Goal: Task Accomplishment & Management: Complete application form

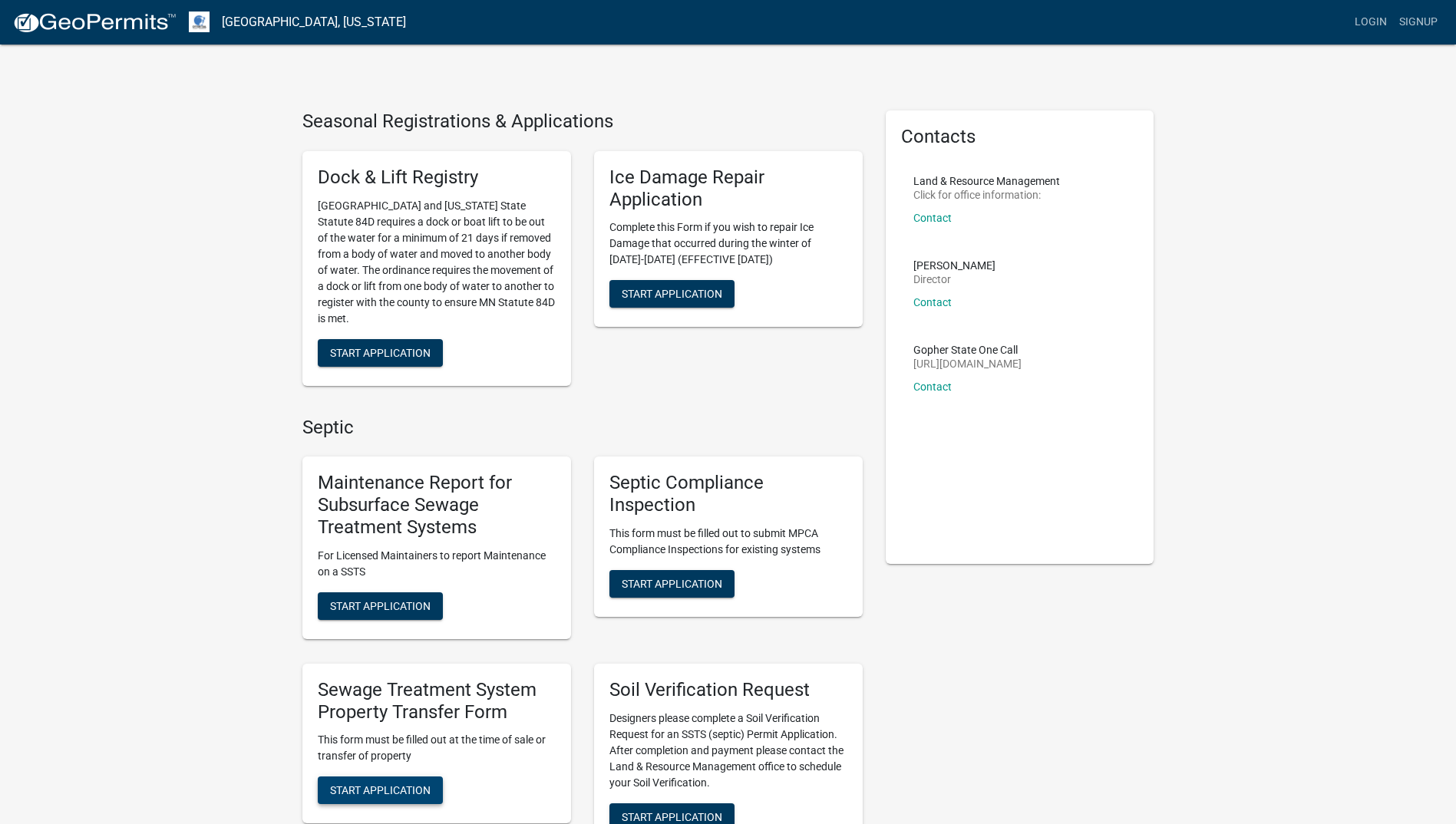
click at [421, 790] on span "Start Application" at bounding box center [380, 789] width 101 height 12
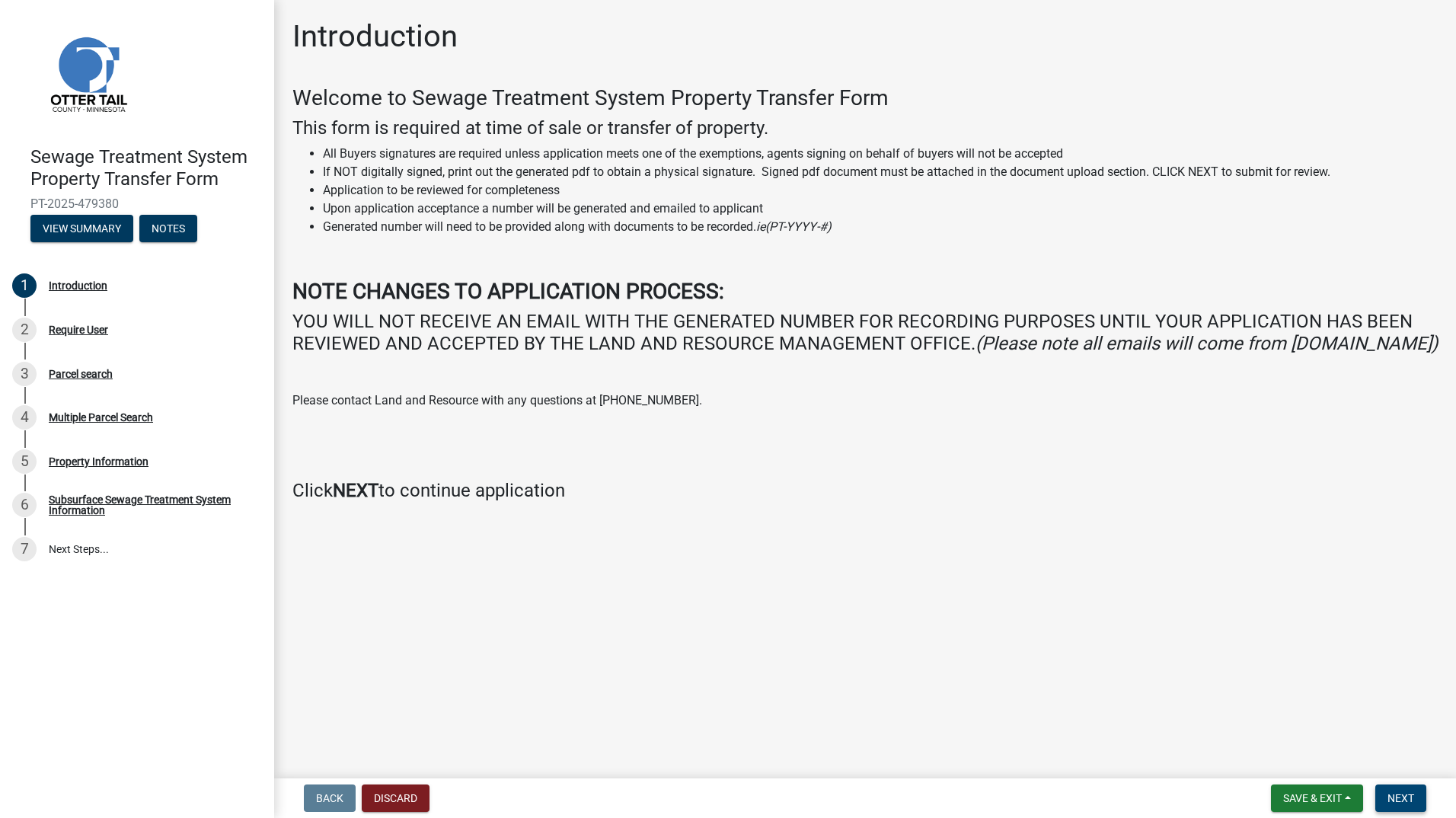
click at [1401, 792] on span "Next" at bounding box center [1401, 797] width 27 height 12
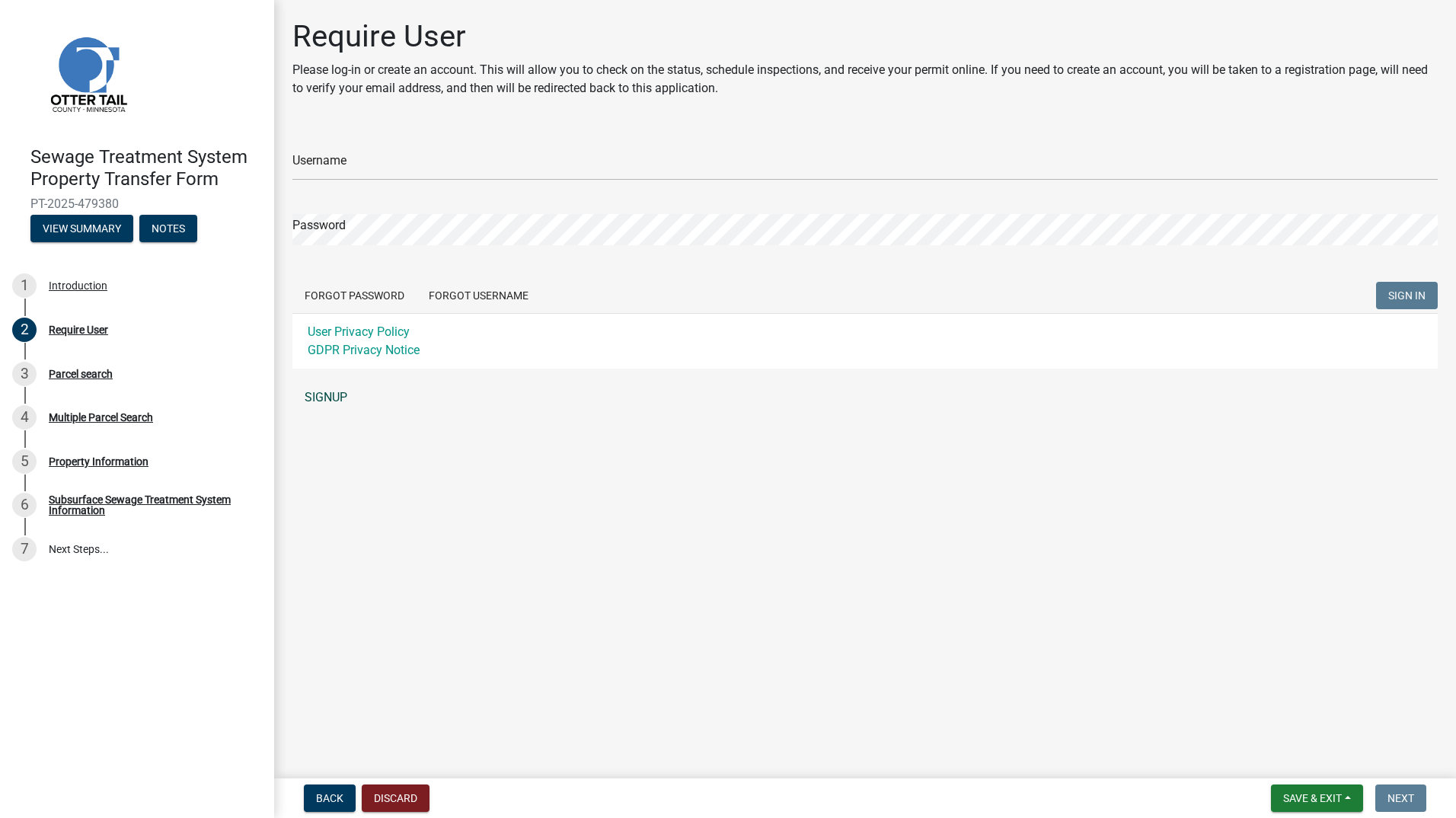
click at [355, 401] on link "SIGNUP" at bounding box center [865, 397] width 1145 height 31
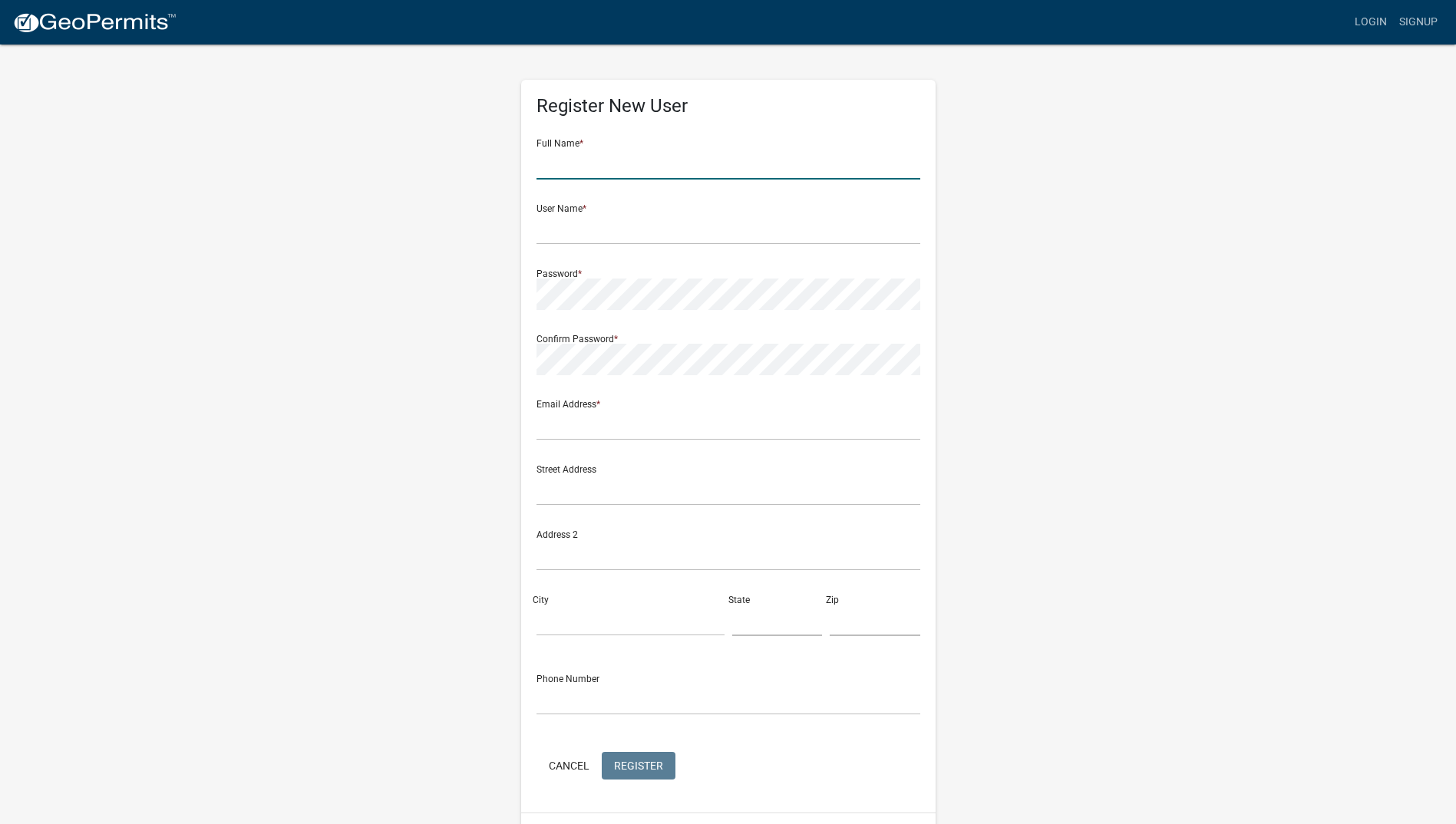
click at [559, 172] on input "text" at bounding box center [728, 163] width 384 height 31
type input "d"
click at [600, 165] on input "[PERSON_NAME]" at bounding box center [728, 163] width 384 height 31
type input "Donald Lacey"
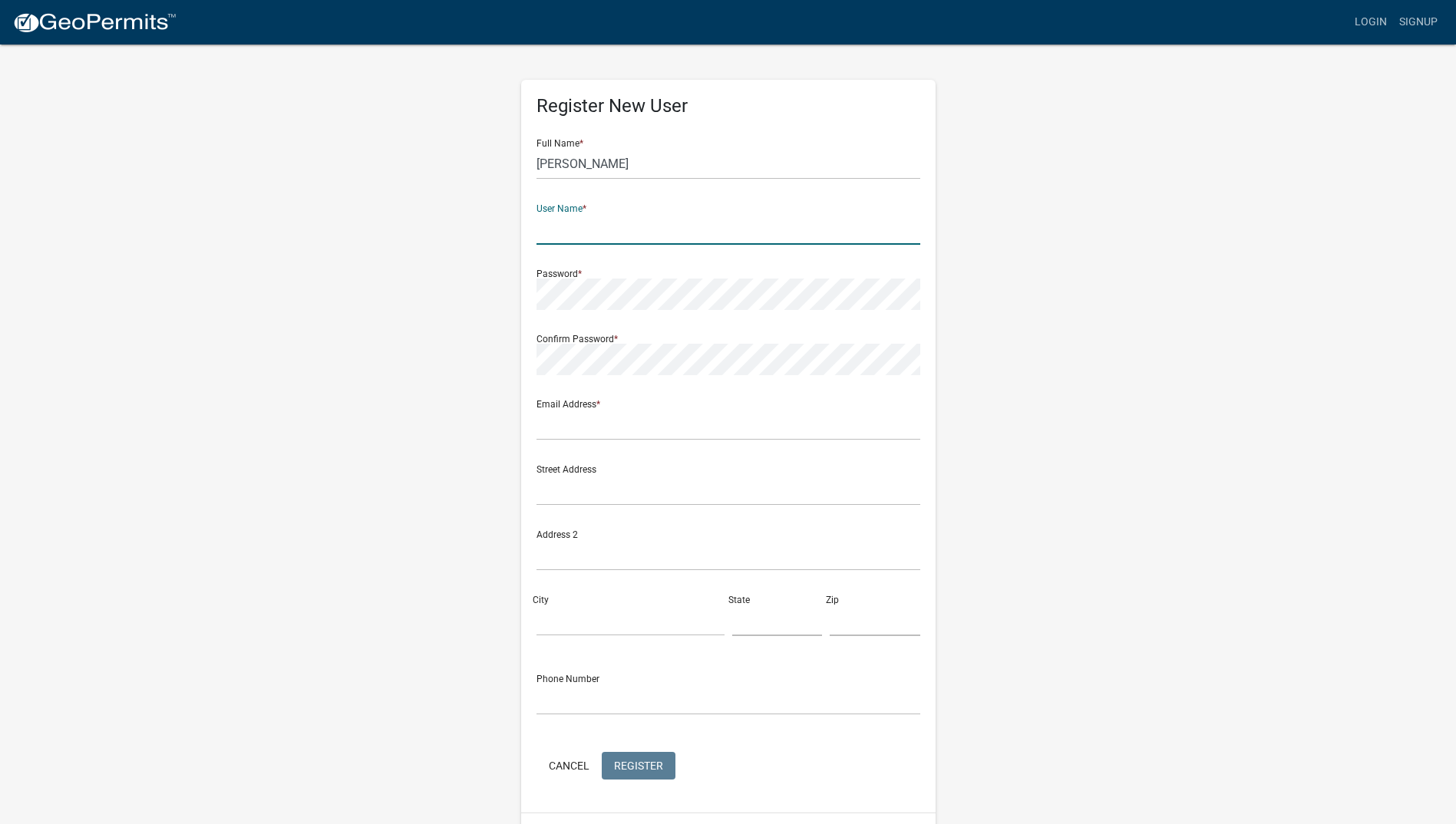
click at [610, 230] on input "text" at bounding box center [728, 229] width 384 height 31
type input "dlacey0814"
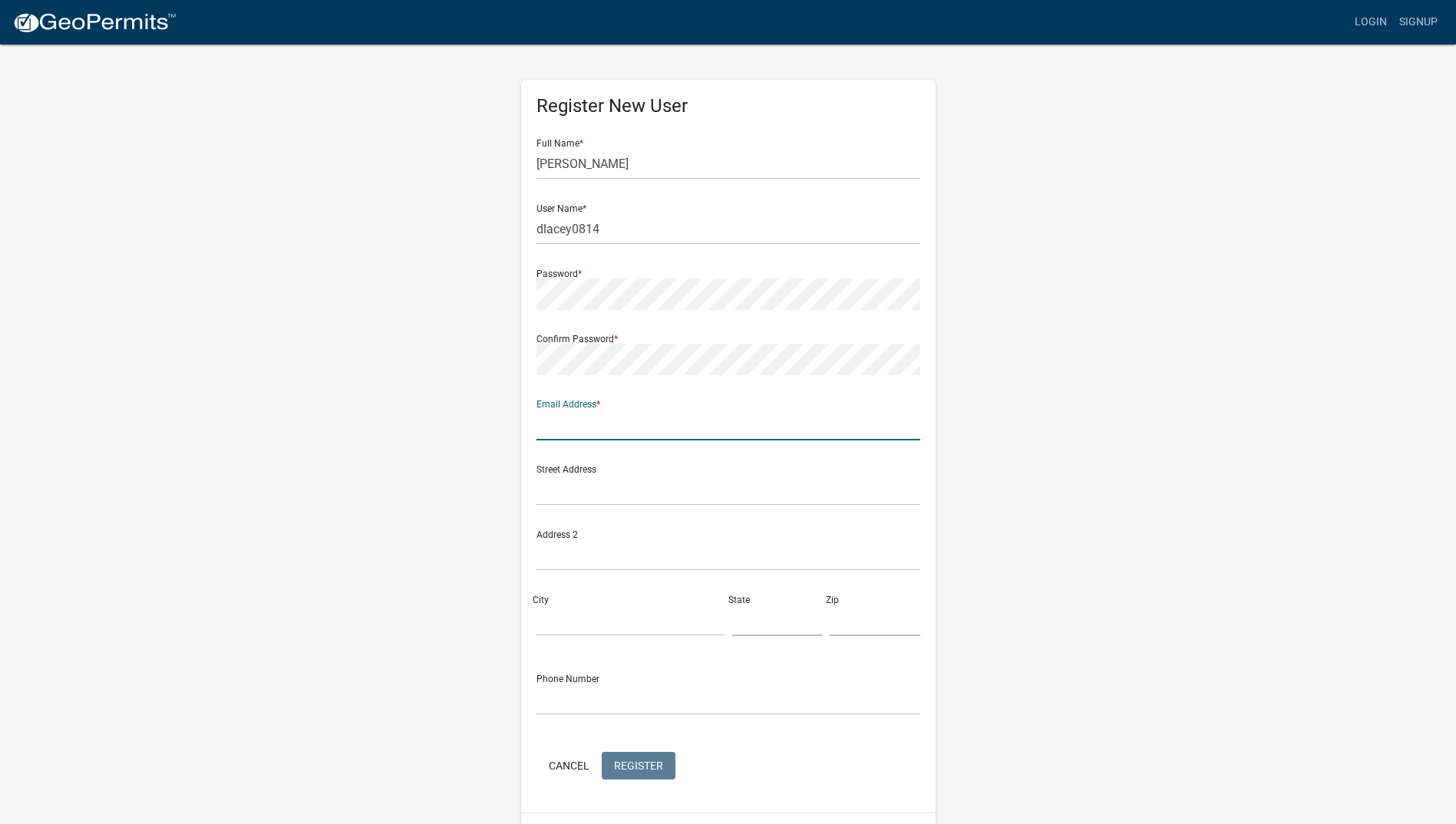
click at [662, 424] on input "text" at bounding box center [728, 424] width 384 height 31
type input "donaldlacey81@GMAIL.COM"
click at [650, 483] on input "text" at bounding box center [728, 489] width 384 height 31
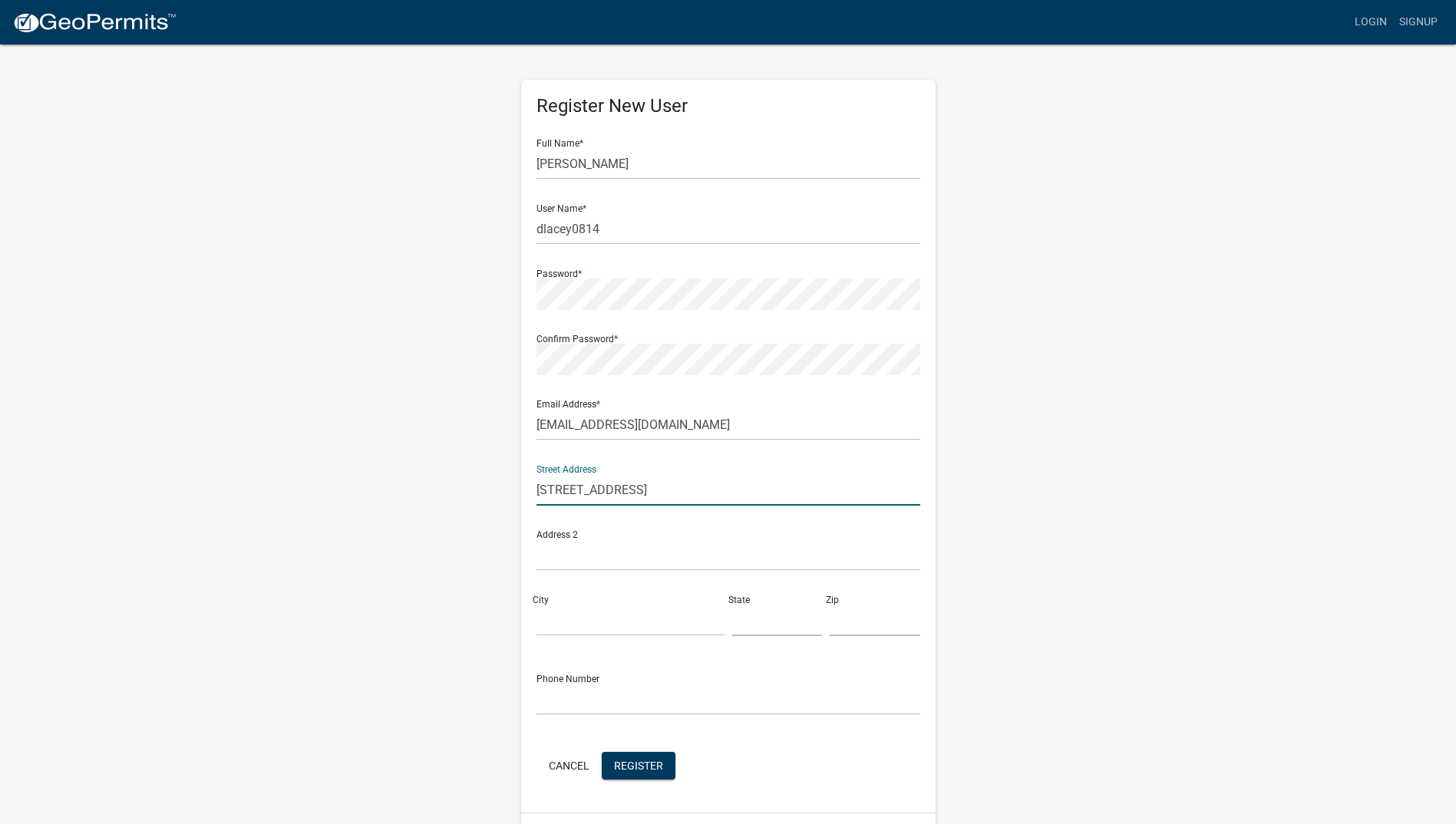
type input "3521 Pebble Hills Drive"
click at [609, 627] on input "City" at bounding box center [631, 619] width 188 height 31
type input "Fergus Falls"
type input "Minnesota"
type input "56537"
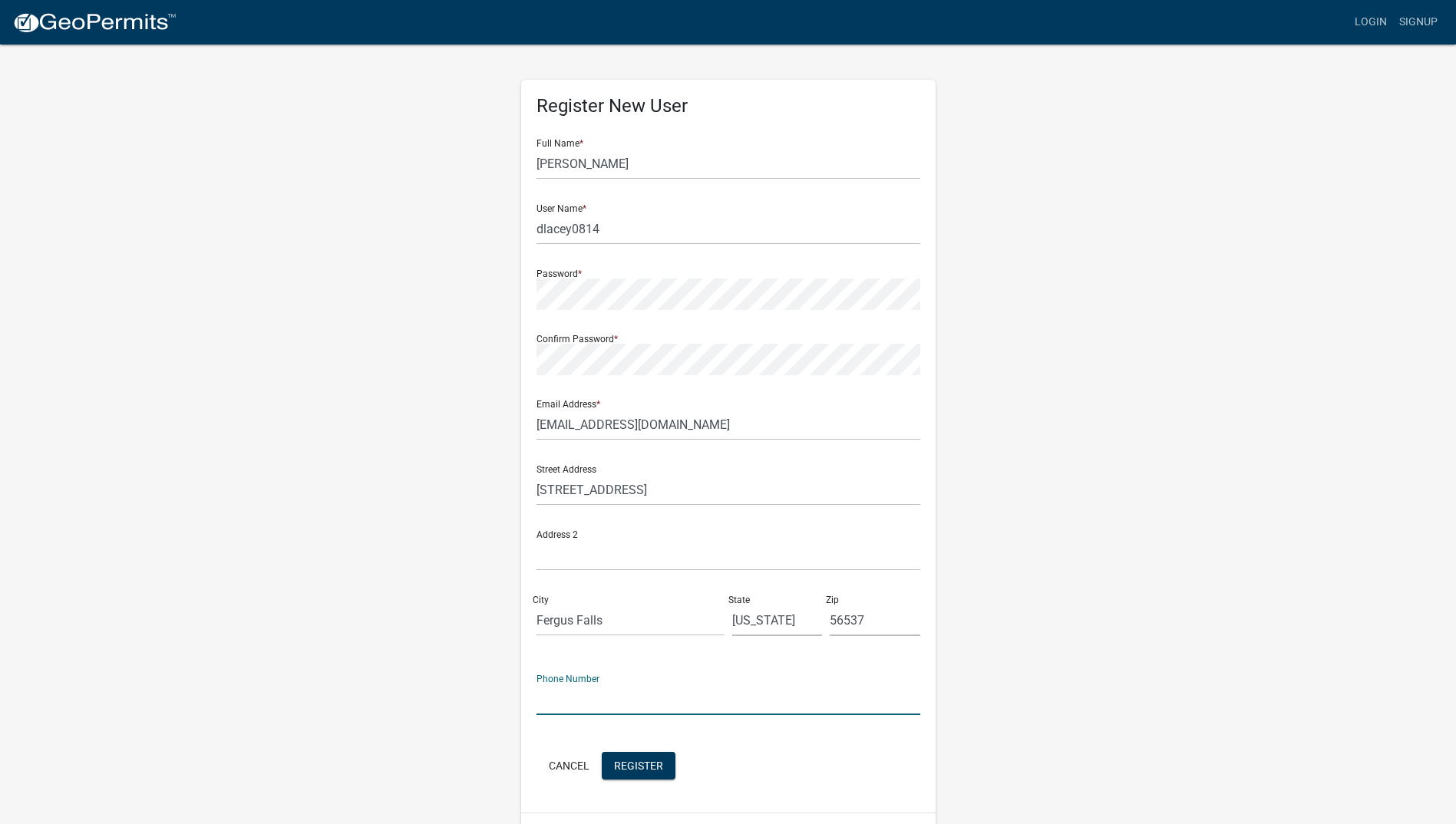
click at [608, 691] on input "text" at bounding box center [728, 698] width 384 height 31
type input "7016409807"
click at [631, 758] on span "Register" at bounding box center [638, 764] width 49 height 12
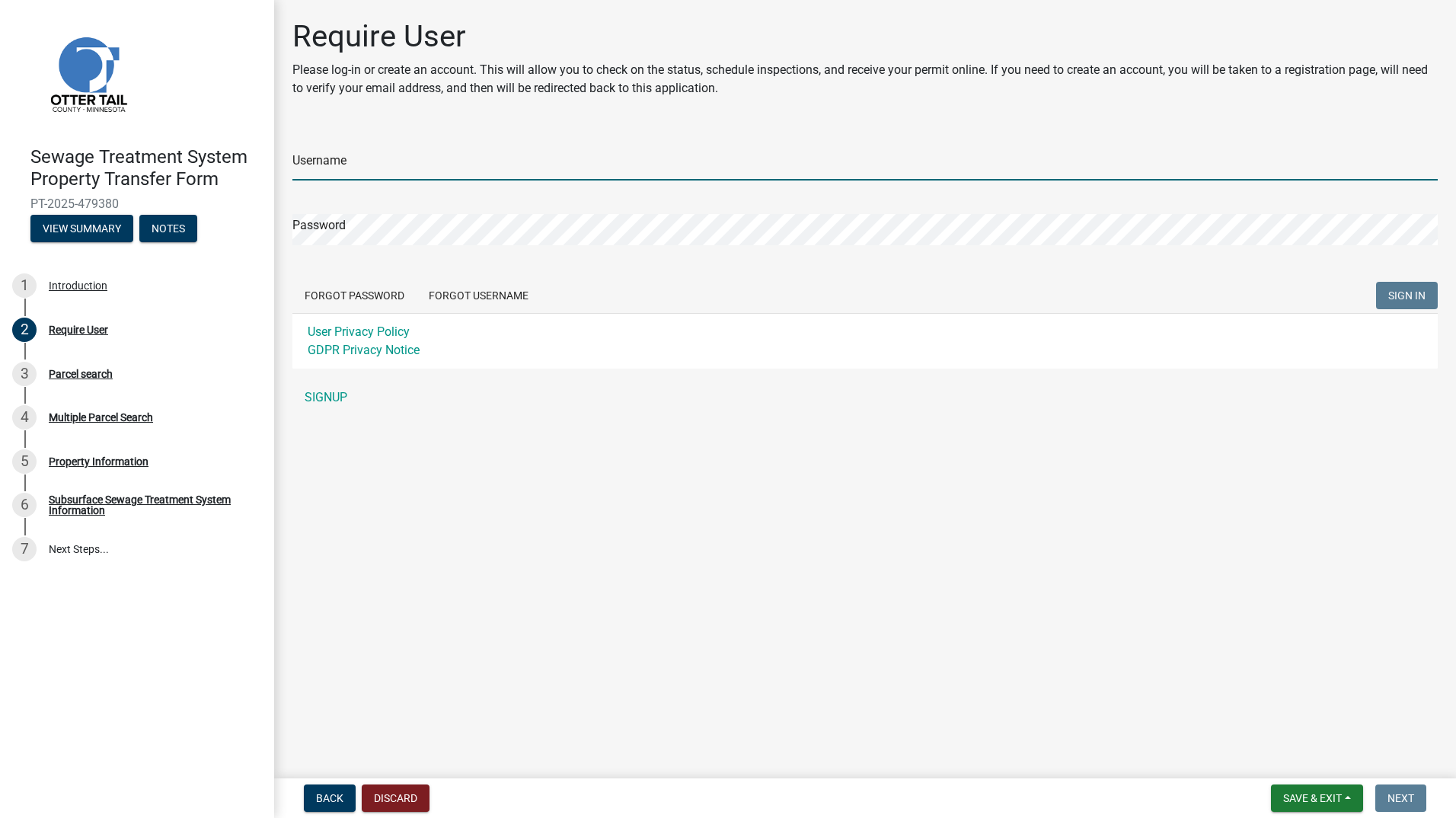
click at [352, 167] on input "Username" at bounding box center [865, 164] width 1145 height 31
type input "dlacey0814"
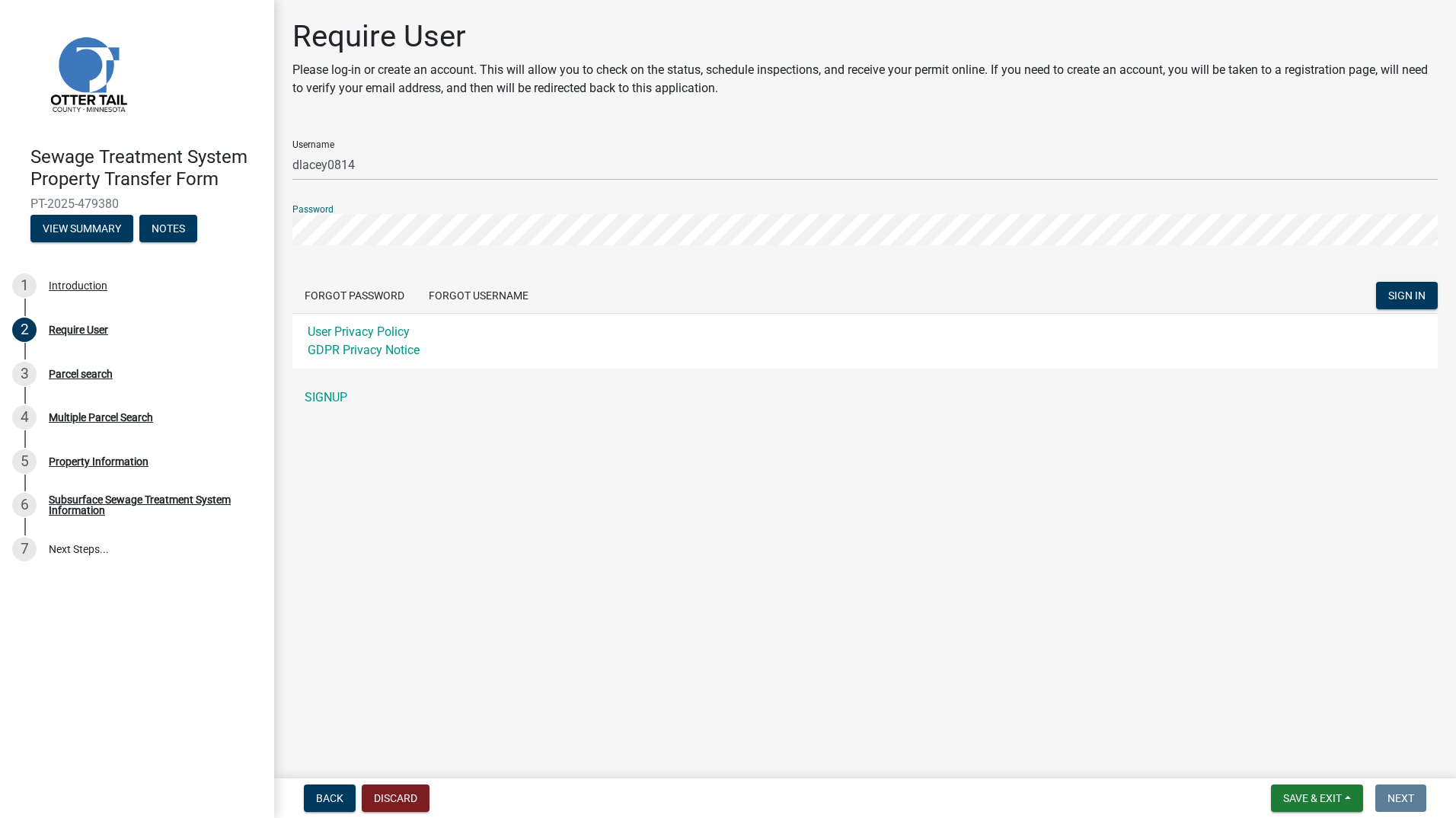
click at [1376, 282] on button "SIGN IN" at bounding box center [1407, 295] width 62 height 27
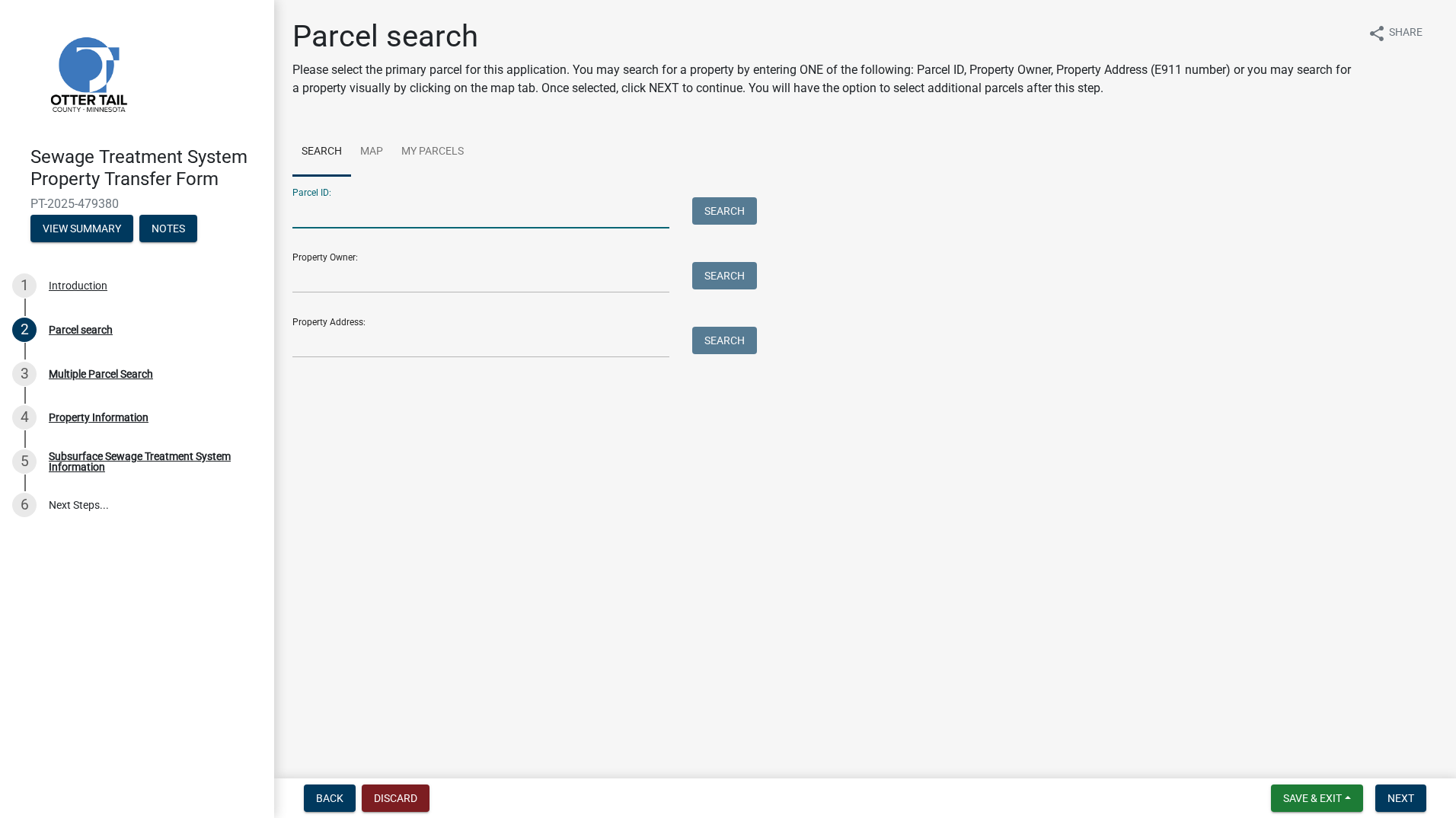
click at [346, 220] on input "Parcel ID:" at bounding box center [481, 212] width 377 height 31
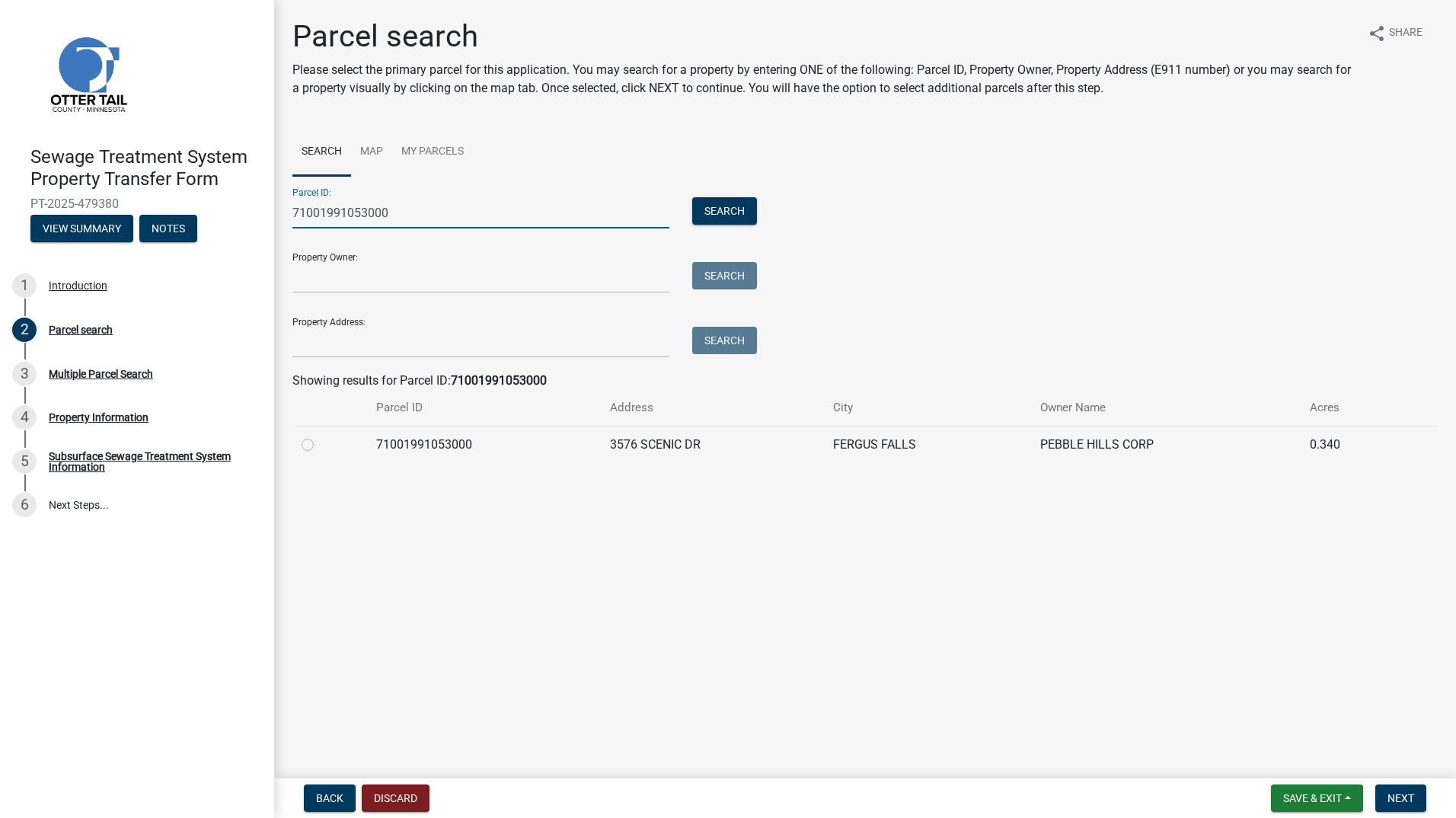
type input "71001991053000"
click at [319, 435] on label at bounding box center [319, 435] width 0 height 0
click at [319, 444] on input "radio" at bounding box center [324, 440] width 10 height 10
radio input "true"
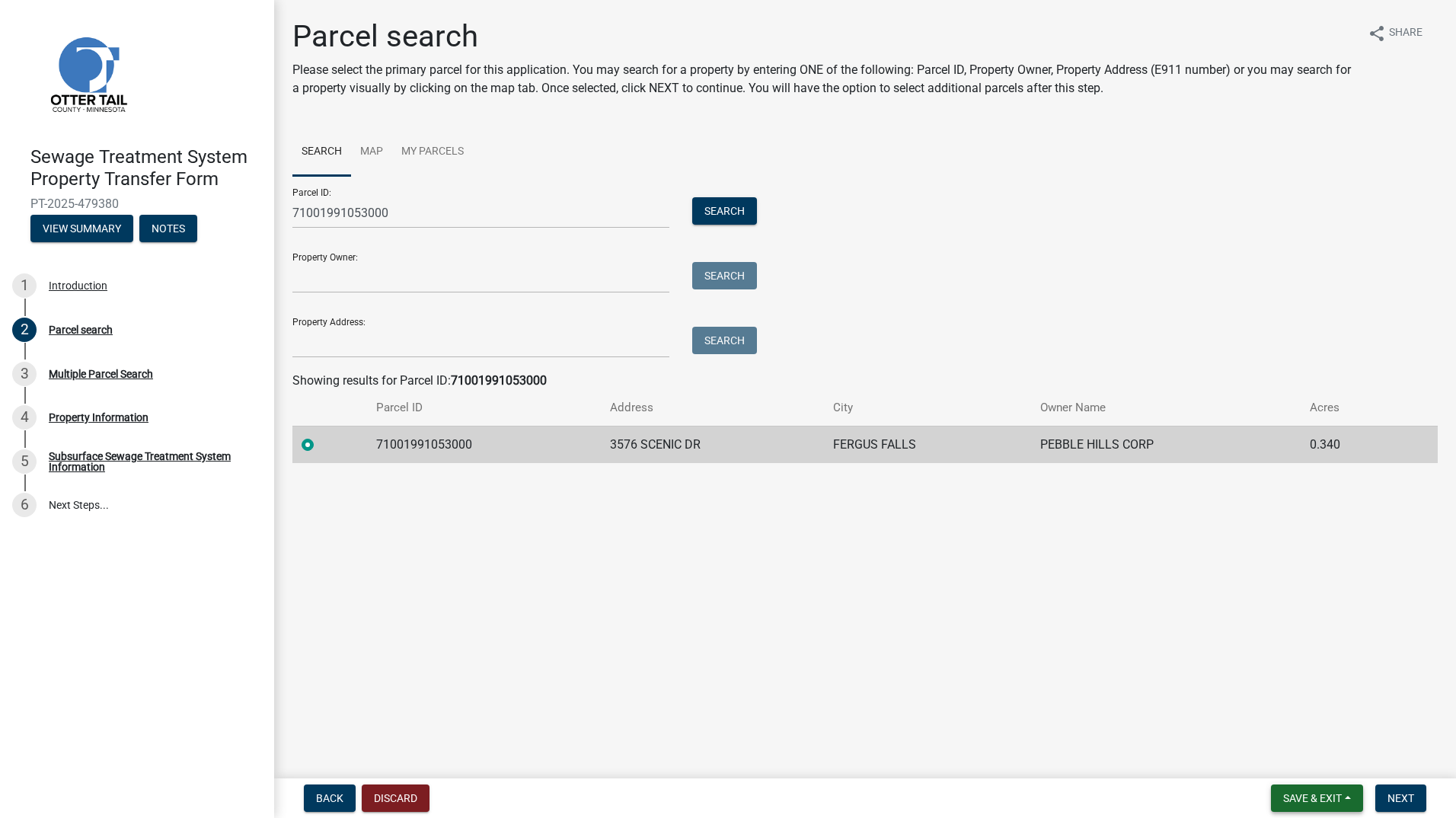
click at [1314, 797] on span "Save & Exit" at bounding box center [1312, 797] width 59 height 12
click at [1275, 715] on button "Save" at bounding box center [1302, 721] width 121 height 36
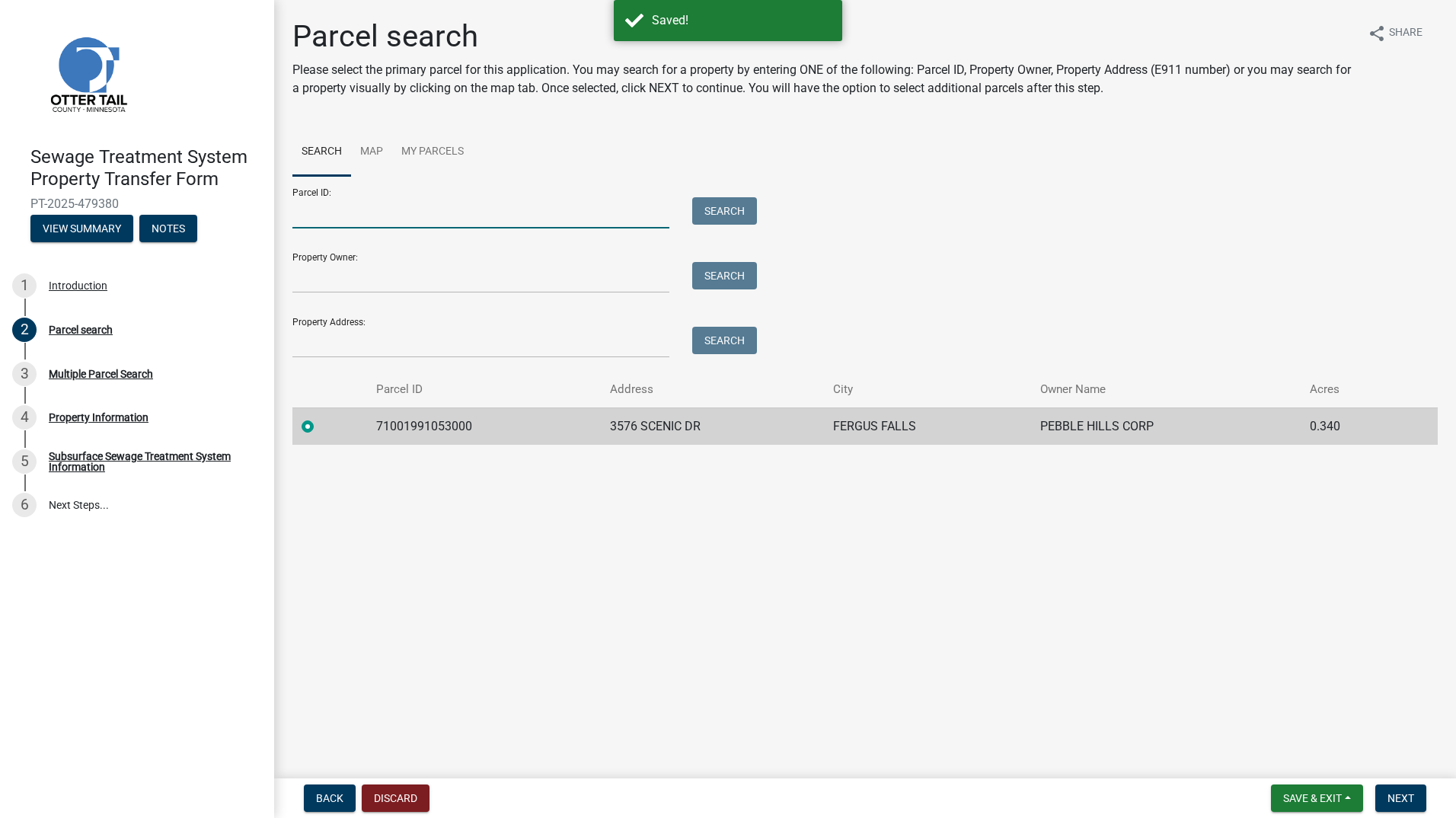
click at [386, 213] on input "Parcel ID:" at bounding box center [481, 212] width 377 height 31
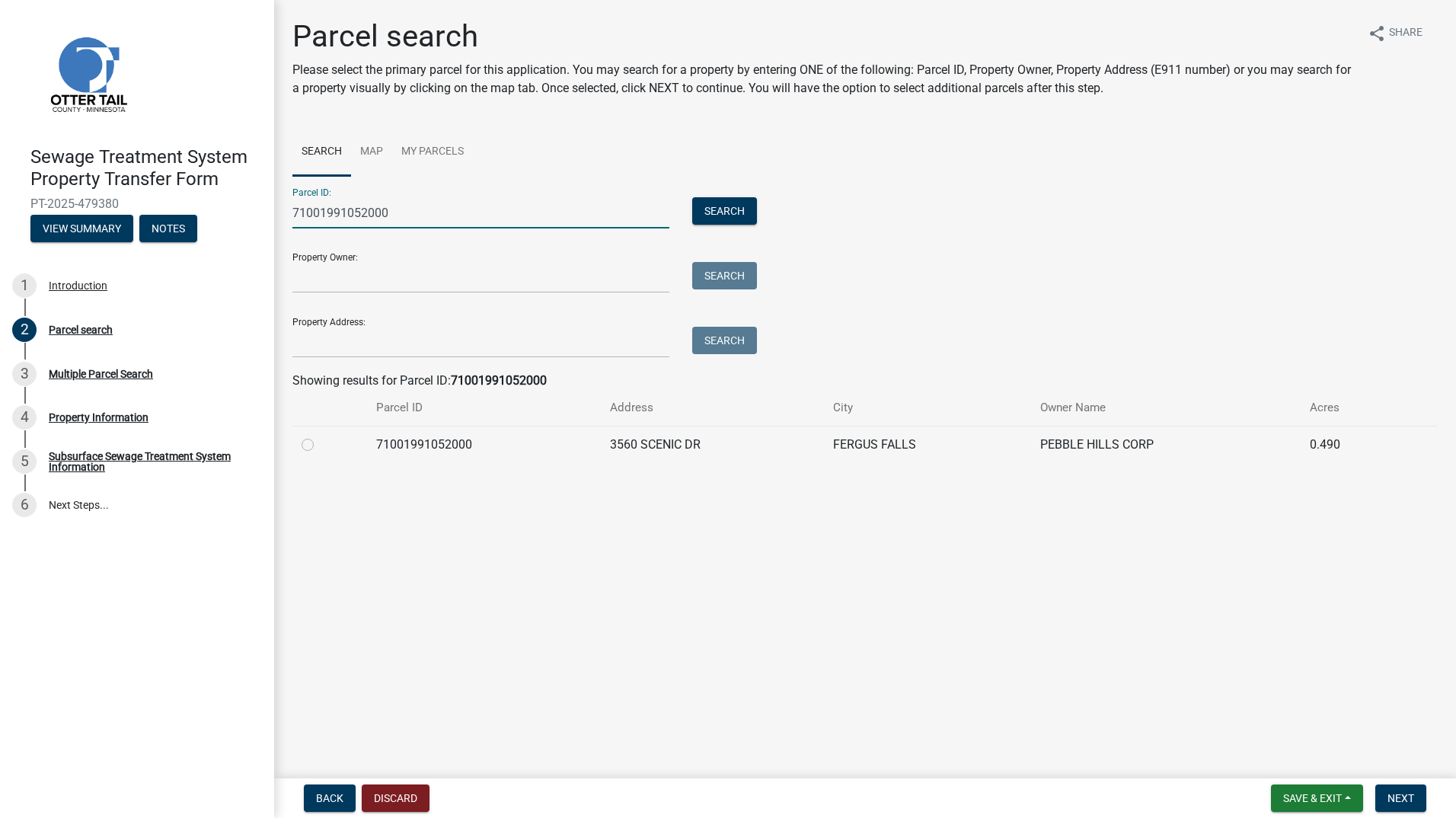
type input "71001991052000"
click at [319, 435] on label at bounding box center [319, 435] width 0 height 0
click at [319, 443] on input "radio" at bounding box center [324, 440] width 10 height 10
radio input "true"
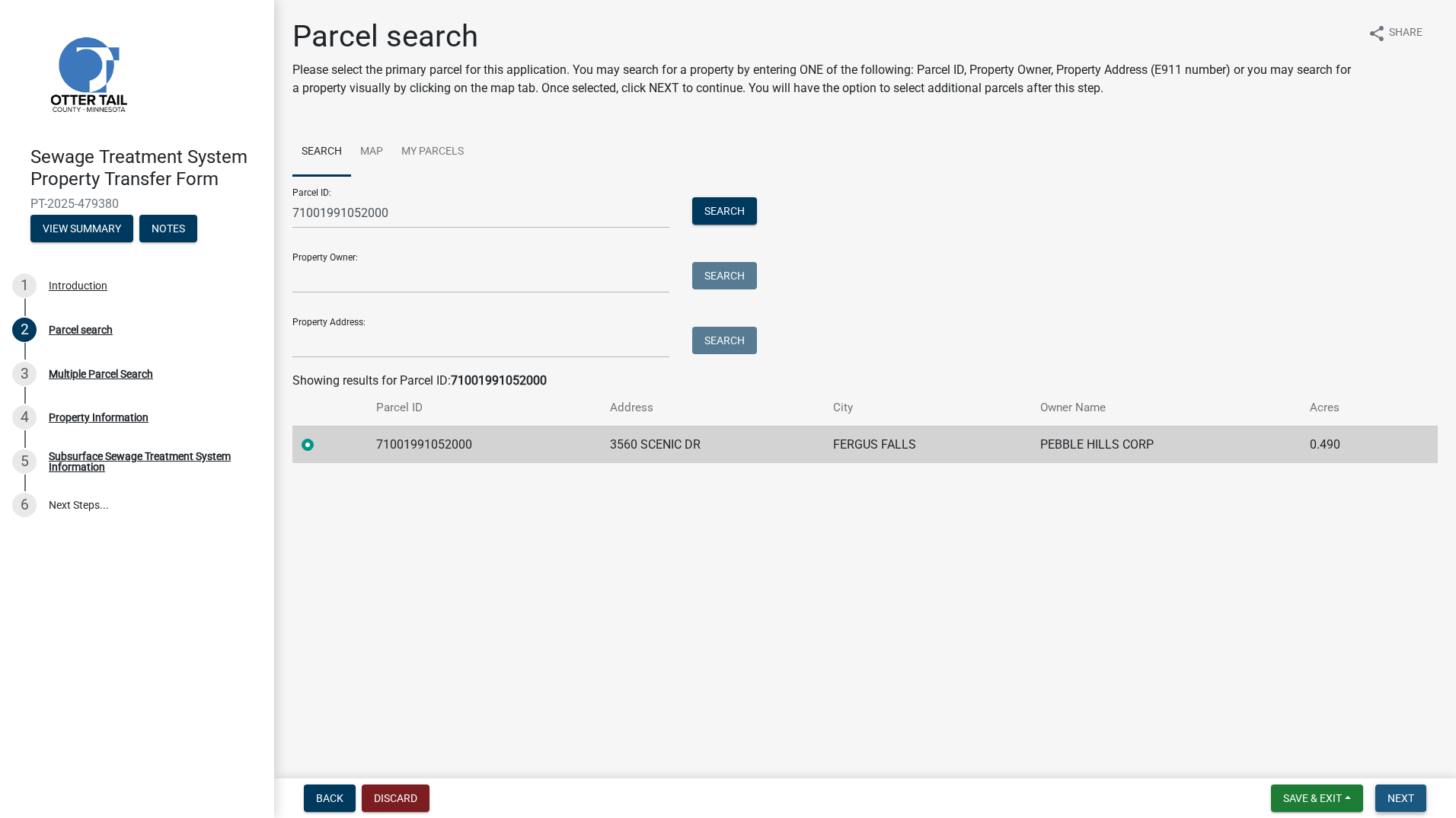
click at [1396, 795] on span "Next" at bounding box center [1401, 797] width 27 height 12
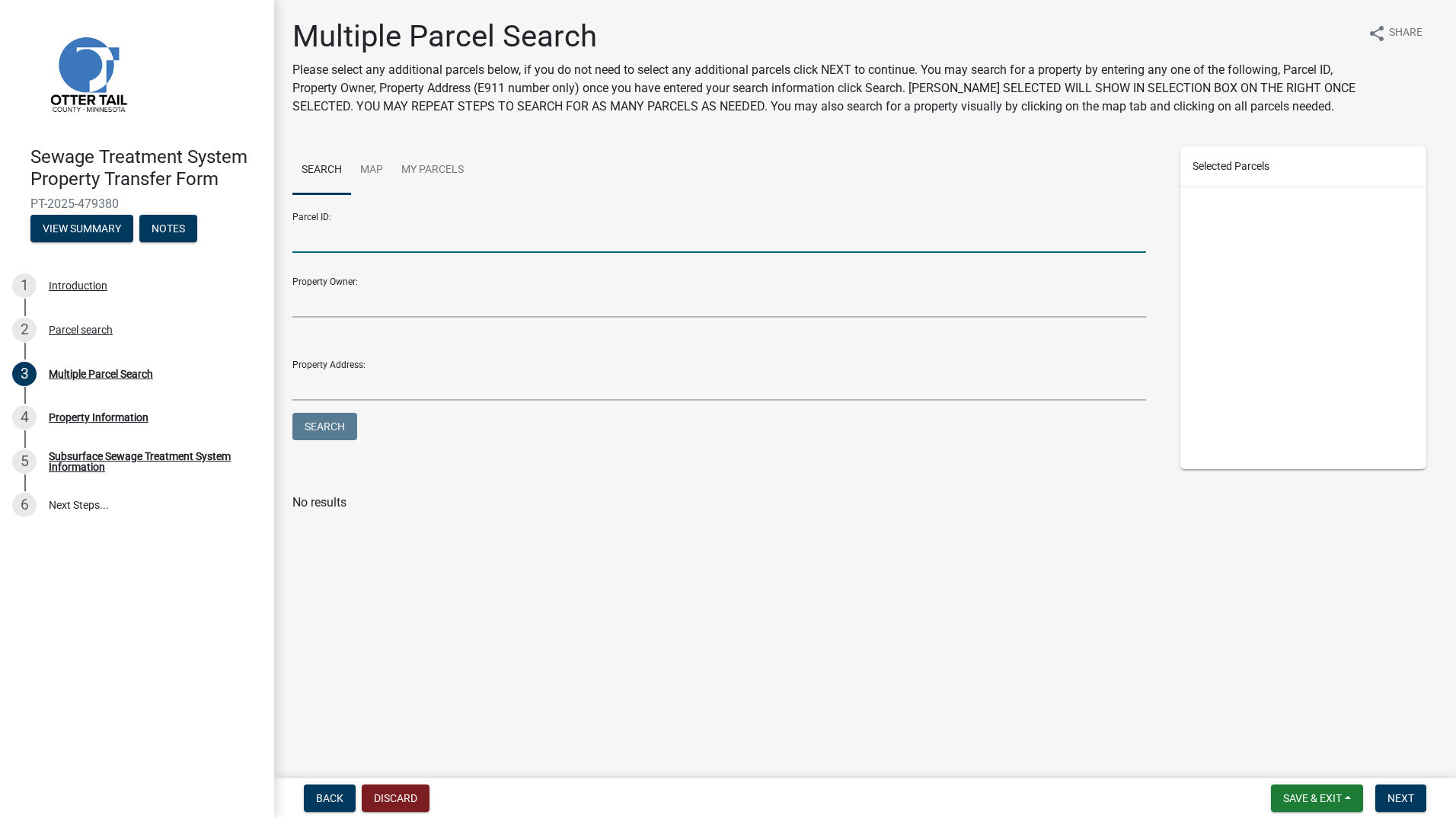
click at [390, 242] on input "Parcel ID:" at bounding box center [719, 236] width 854 height 31
type input "71001991053000"
click at [347, 419] on button "Search" at bounding box center [324, 426] width 64 height 27
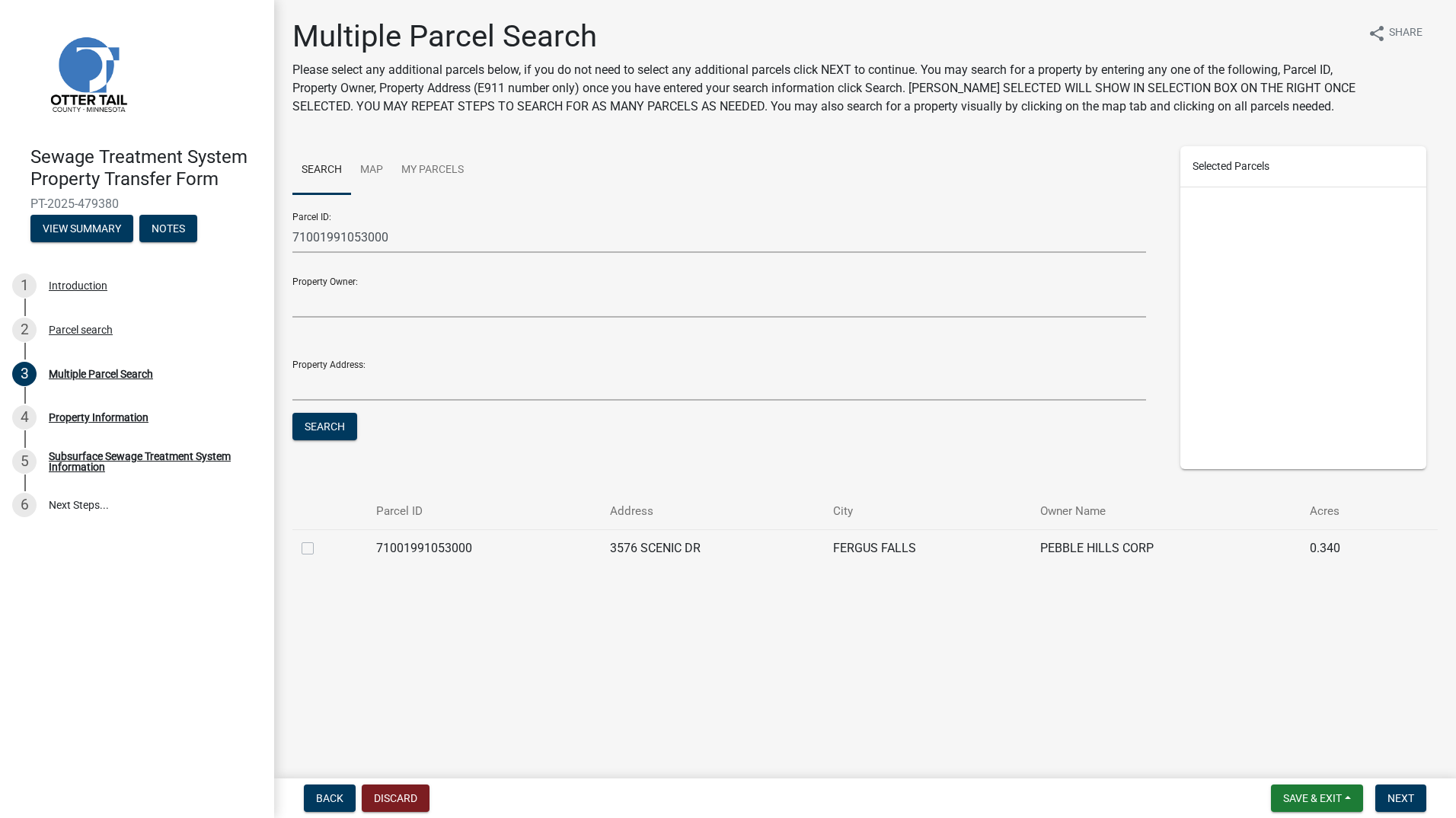
click at [319, 539] on label at bounding box center [319, 539] width 0 height 0
click at [319, 549] on input "checkbox" at bounding box center [324, 543] width 10 height 10
checkbox input "true"
click at [1414, 797] on span "Next" at bounding box center [1401, 797] width 27 height 12
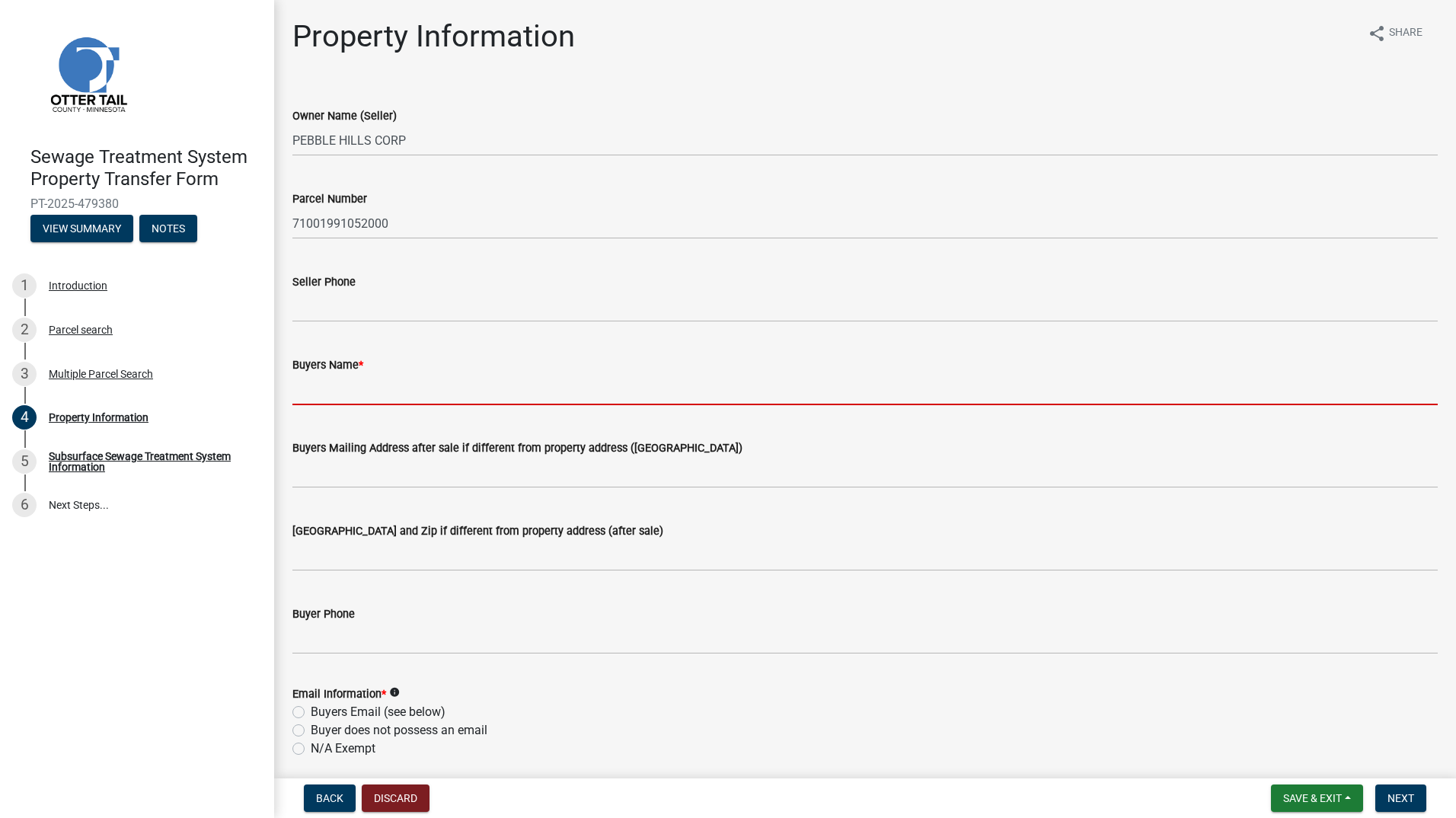
click at [336, 397] on input "Buyers Name *" at bounding box center [865, 388] width 1145 height 31
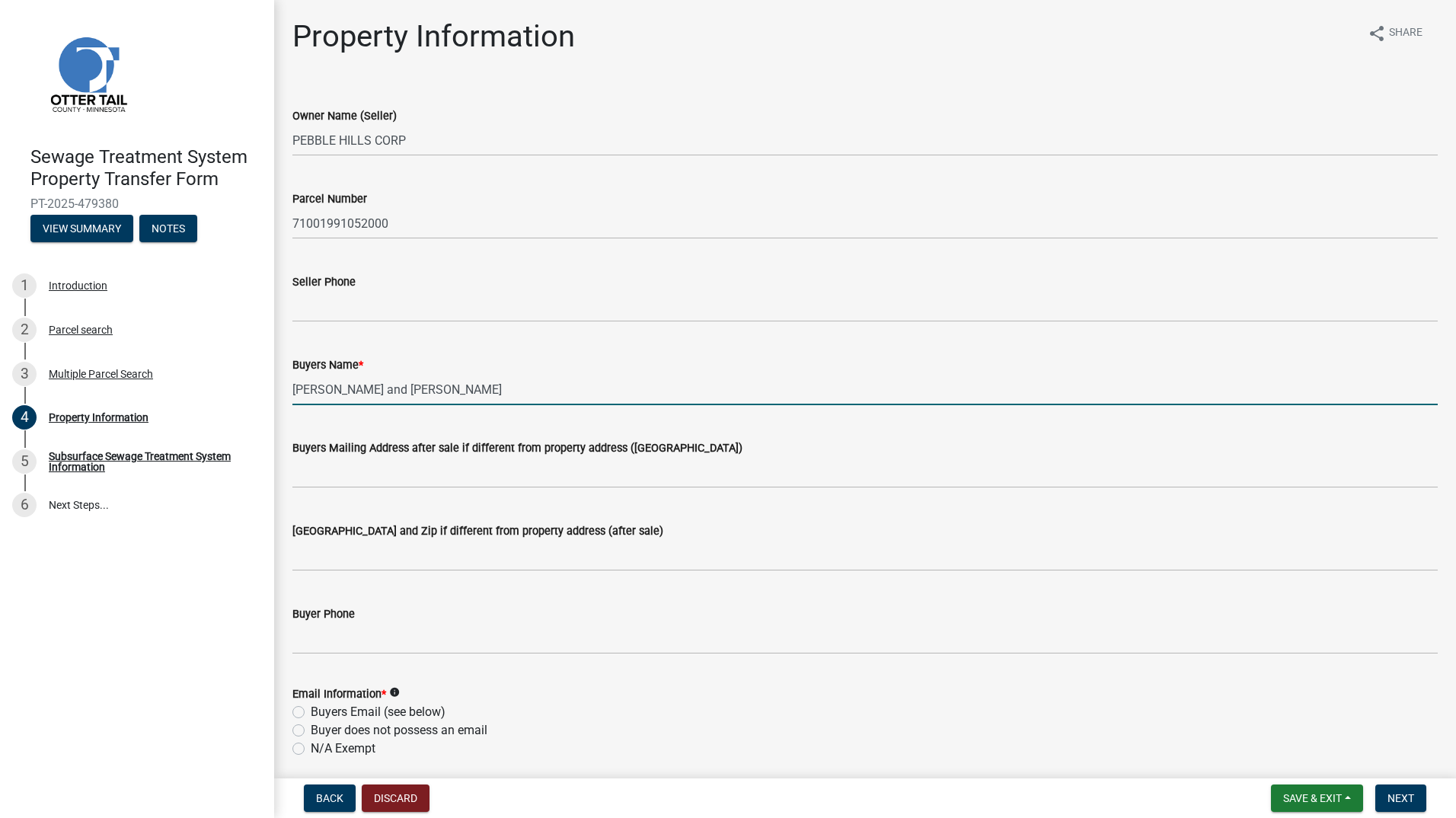
type input "[PERSON_NAME] and [PERSON_NAME]"
click at [378, 472] on input "Buyers Mailing Address after sale if different from property address ([GEOGRAPH…" at bounding box center [865, 472] width 1145 height 31
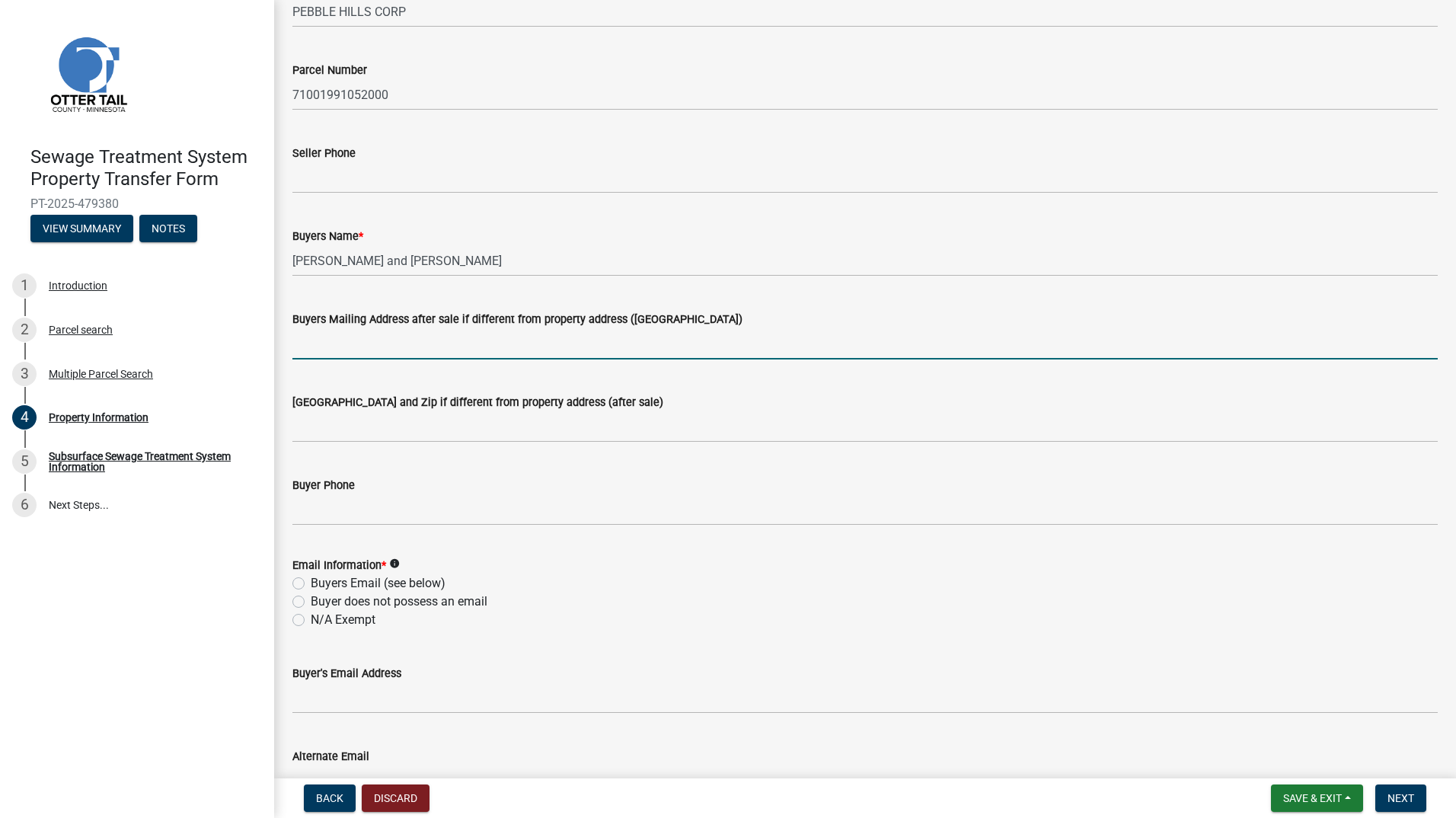
scroll to position [152, 0]
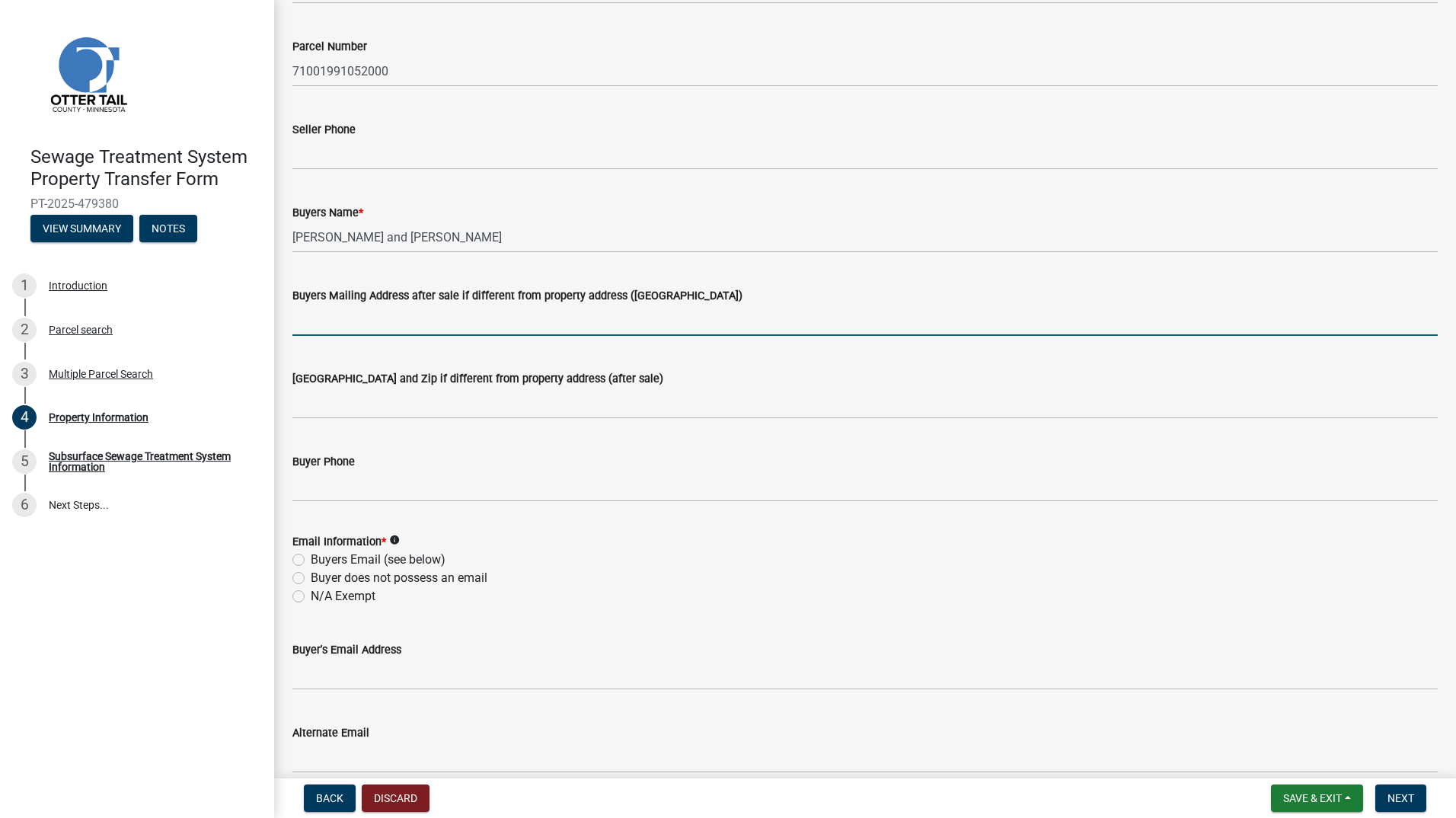
click at [311, 560] on label "Buyers Email (see below)" at bounding box center [378, 559] width 134 height 19
click at [311, 560] on input "Buyers Email (see below)" at bounding box center [316, 555] width 10 height 10
radio input "true"
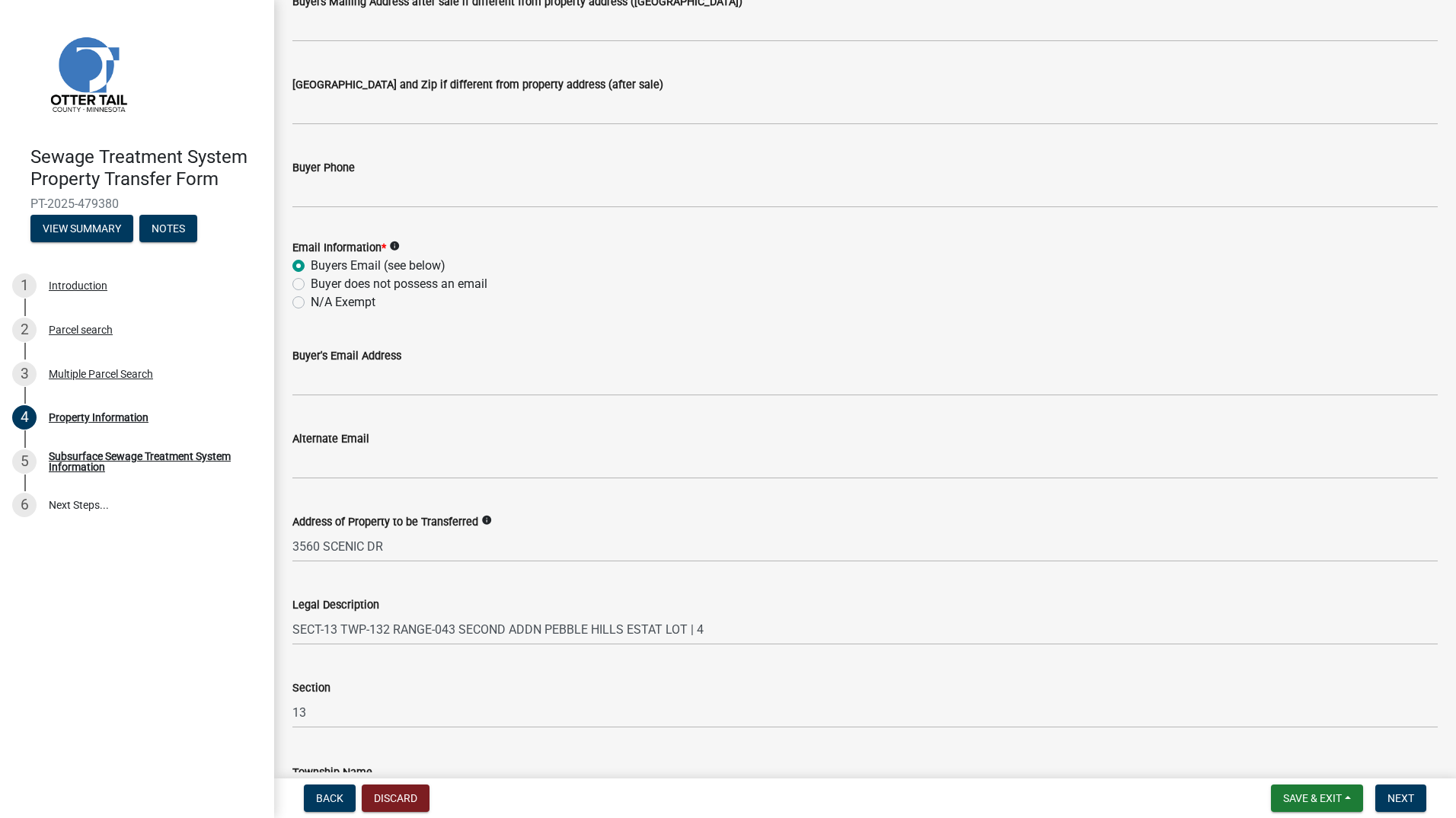
scroll to position [457, 0]
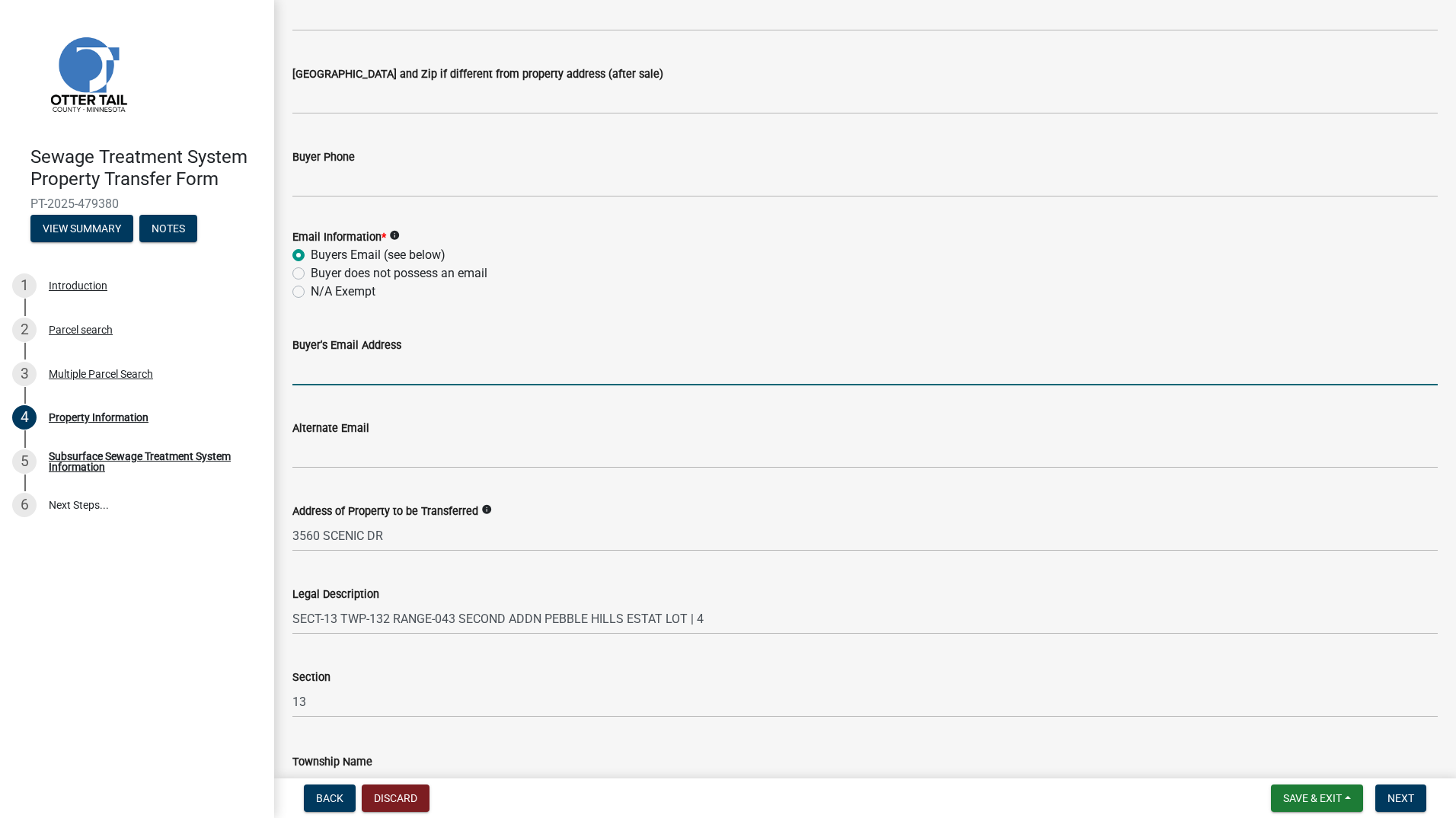
click at [342, 369] on input "Buyer's Email Address" at bounding box center [865, 369] width 1145 height 31
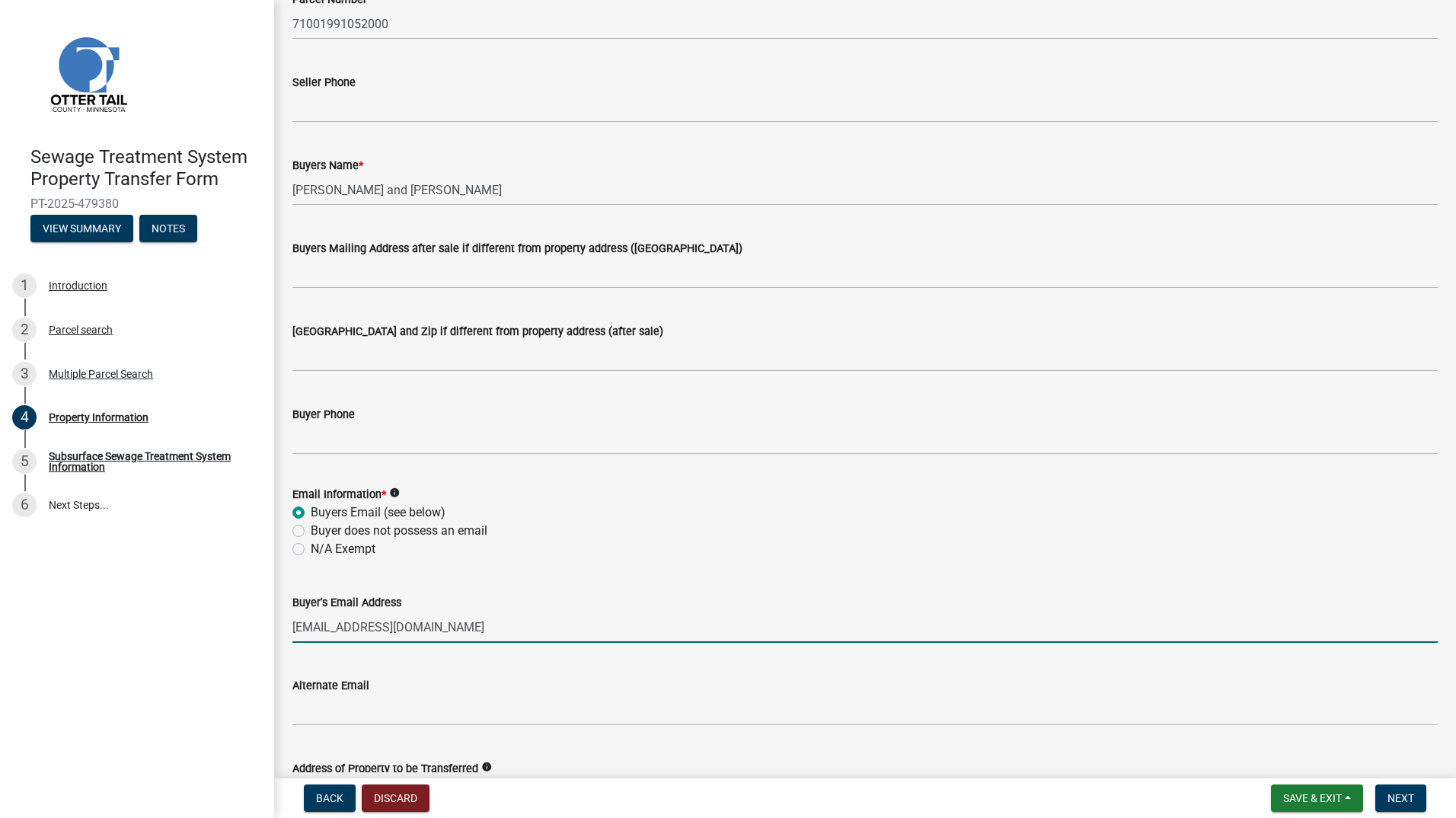
scroll to position [229, 0]
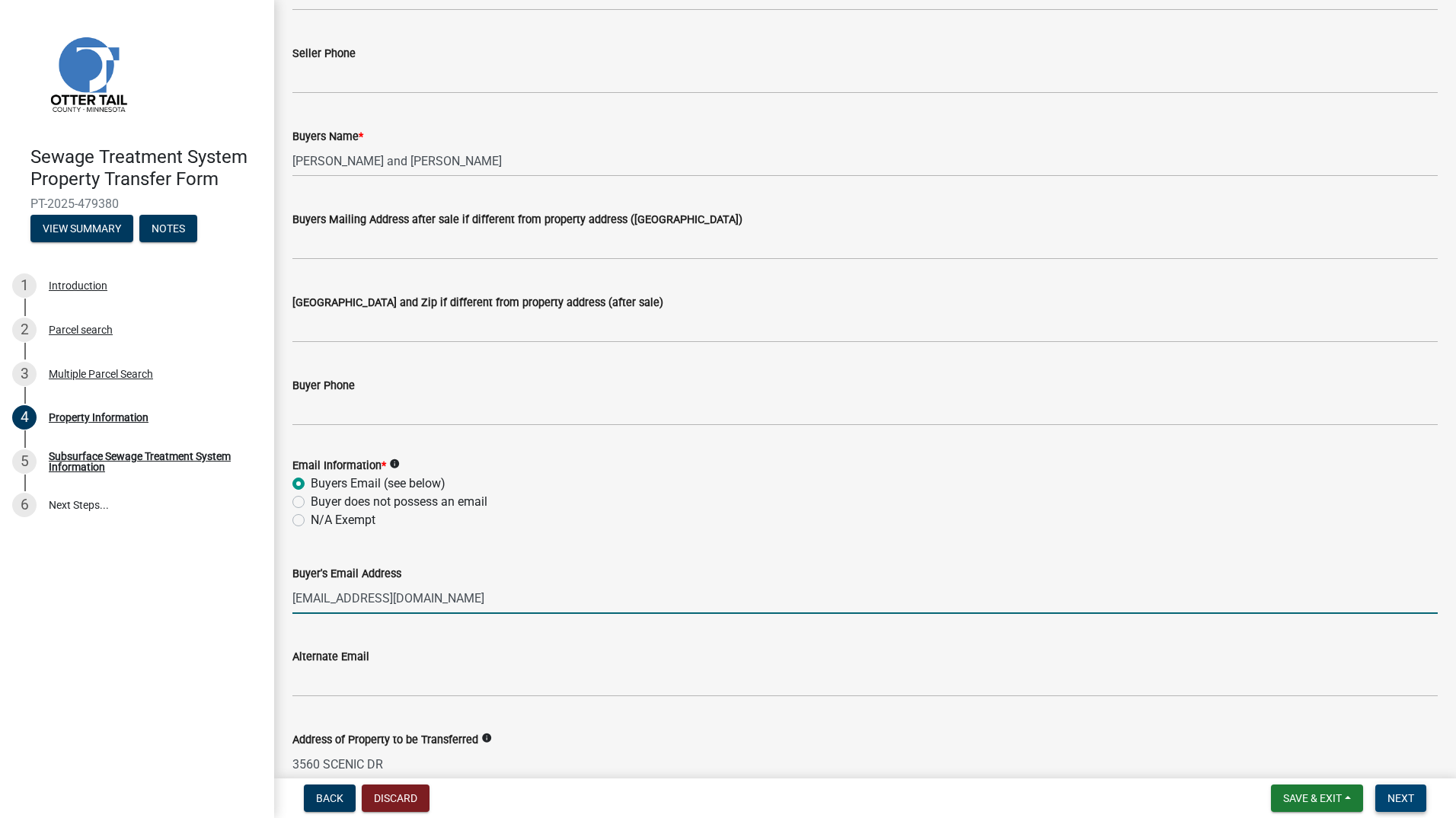
type input "[EMAIL_ADDRESS][DOMAIN_NAME]"
click at [1412, 798] on span "Next" at bounding box center [1401, 797] width 27 height 12
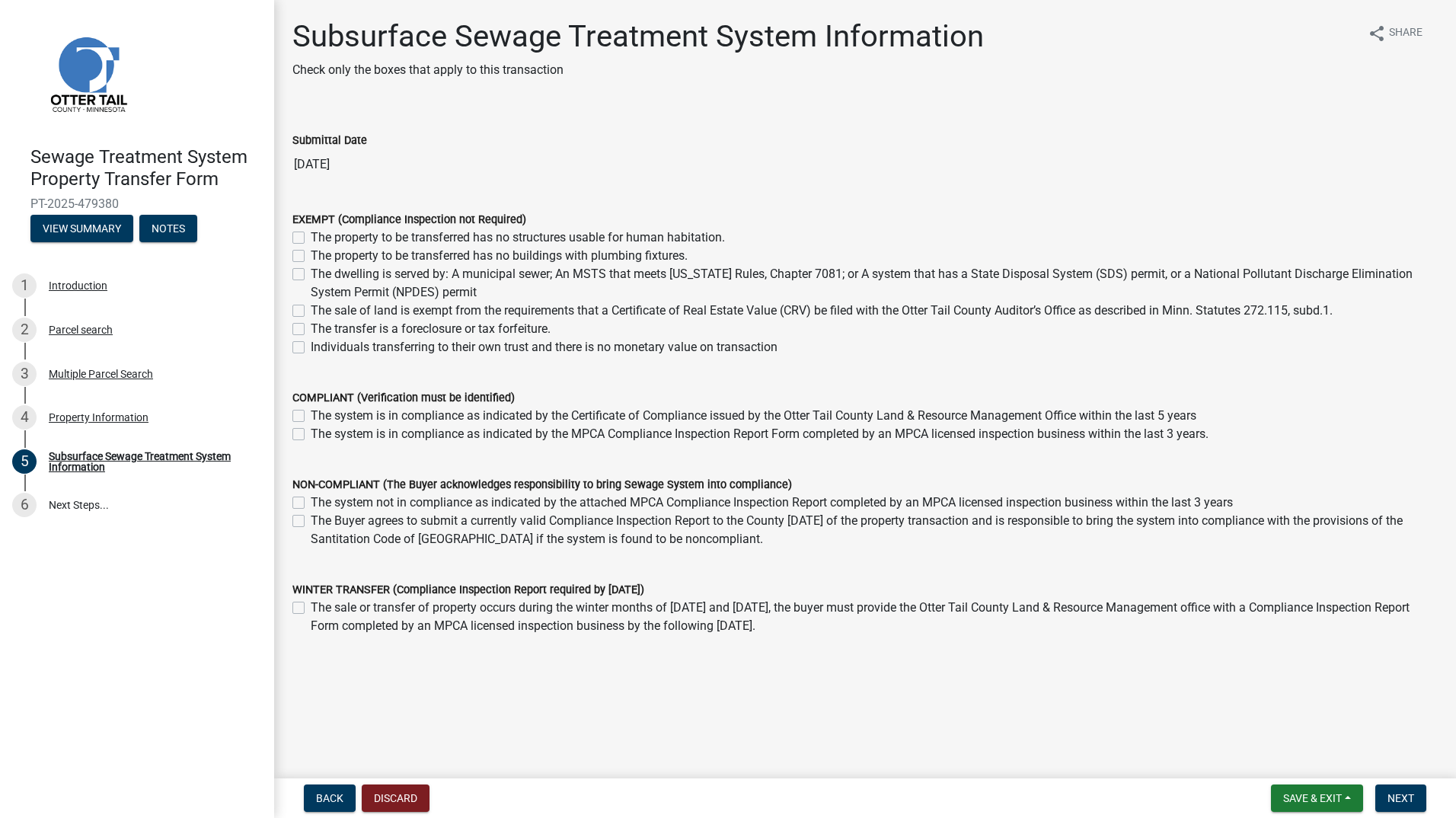
click at [311, 236] on label "The property to be transferred has no structures usable for human habitation." at bounding box center [518, 238] width 415 height 19
click at [311, 236] on input "The property to be transferred has no structures usable for human habitation." at bounding box center [316, 233] width 10 height 10
checkbox input "true"
checkbox input "false"
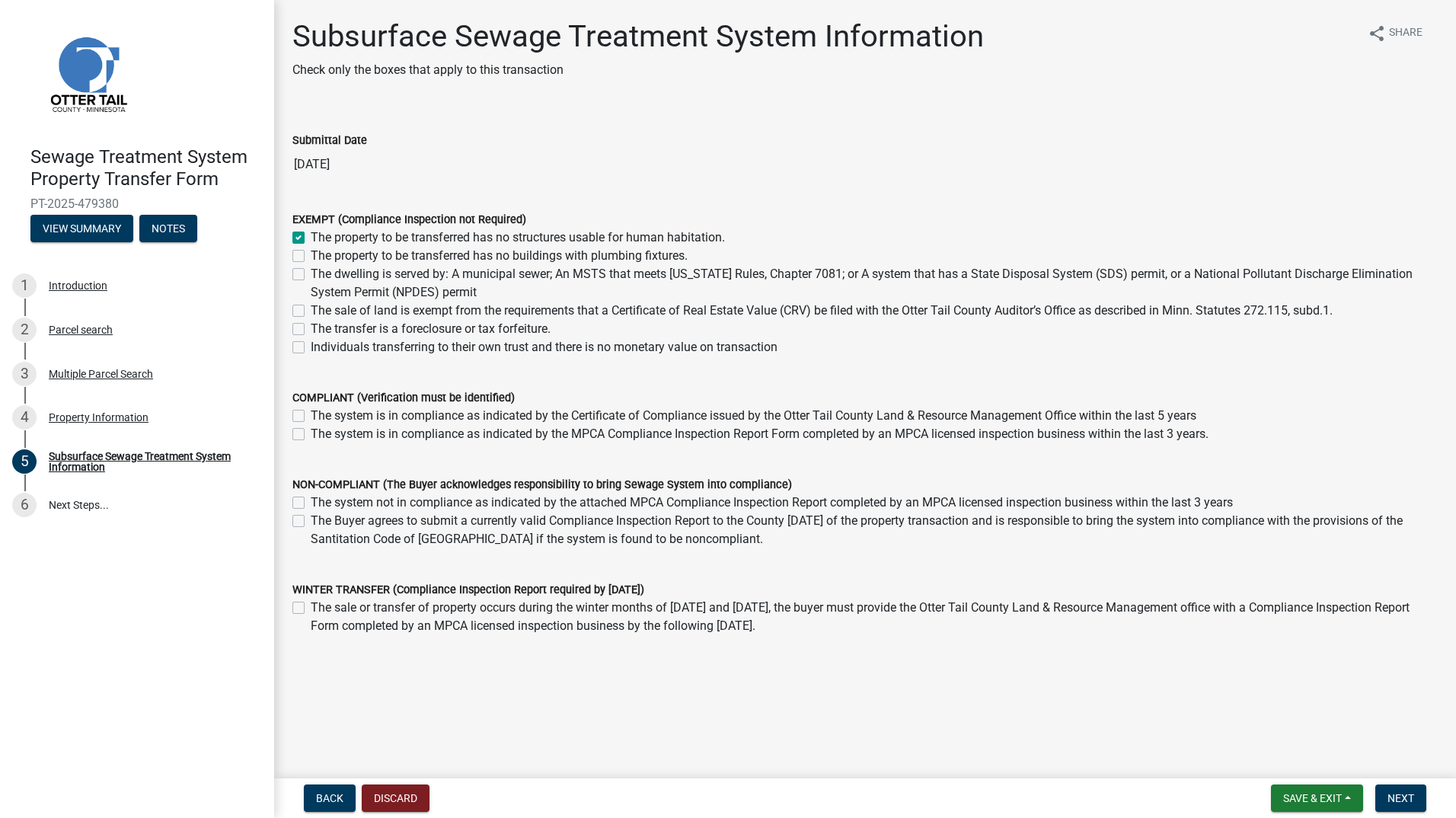
checkbox input "false"
click at [311, 274] on label "The dwelling is served by: A municipal sewer; An MSTS that meets [US_STATE] Rul…" at bounding box center [874, 283] width 1127 height 36
click at [311, 274] on input "The dwelling is served by: A municipal sewer; An MSTS that meets [US_STATE] Rul…" at bounding box center [316, 270] width 10 height 10
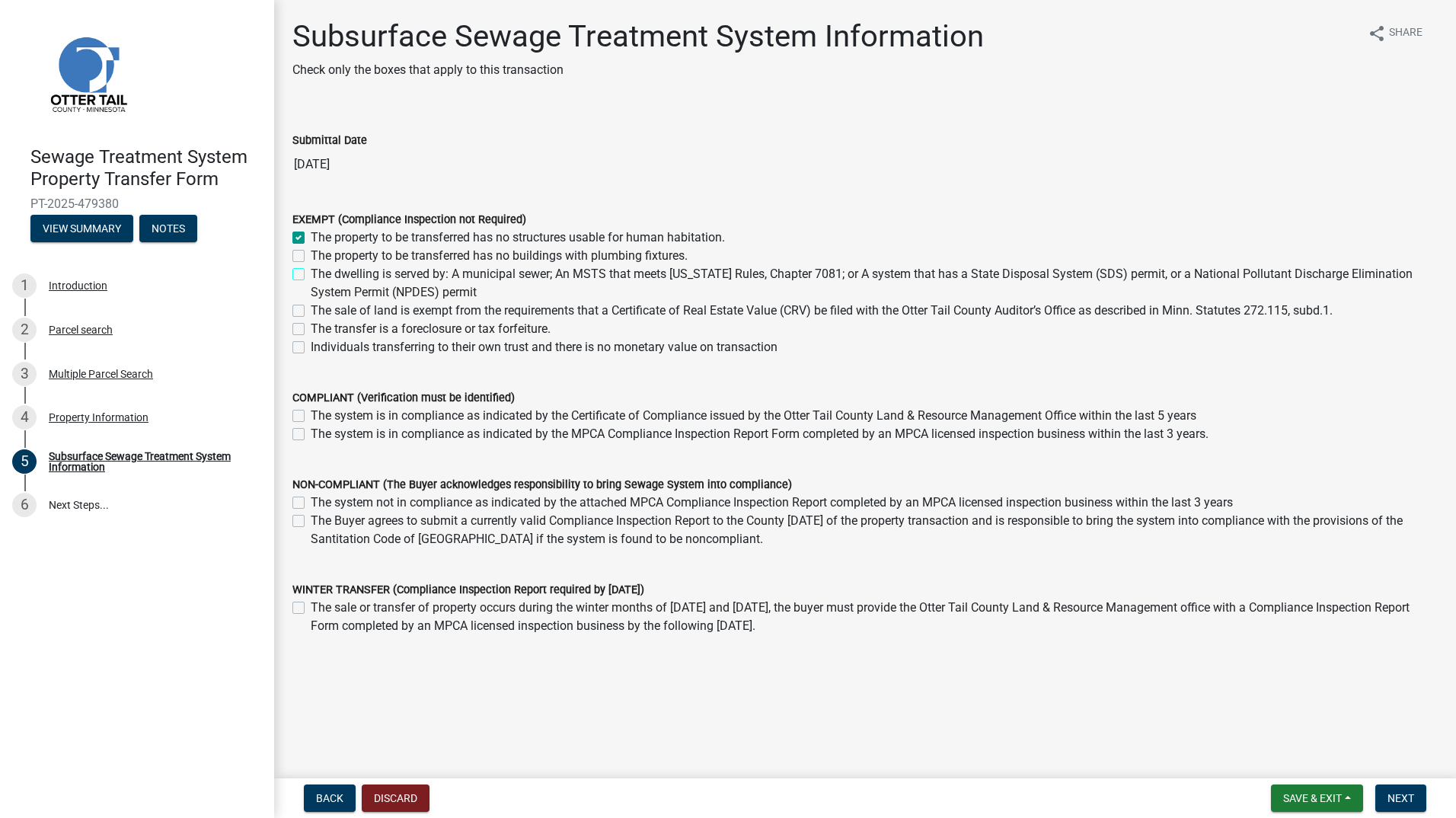
checkbox input "true"
checkbox input "false"
checkbox input "true"
checkbox input "false"
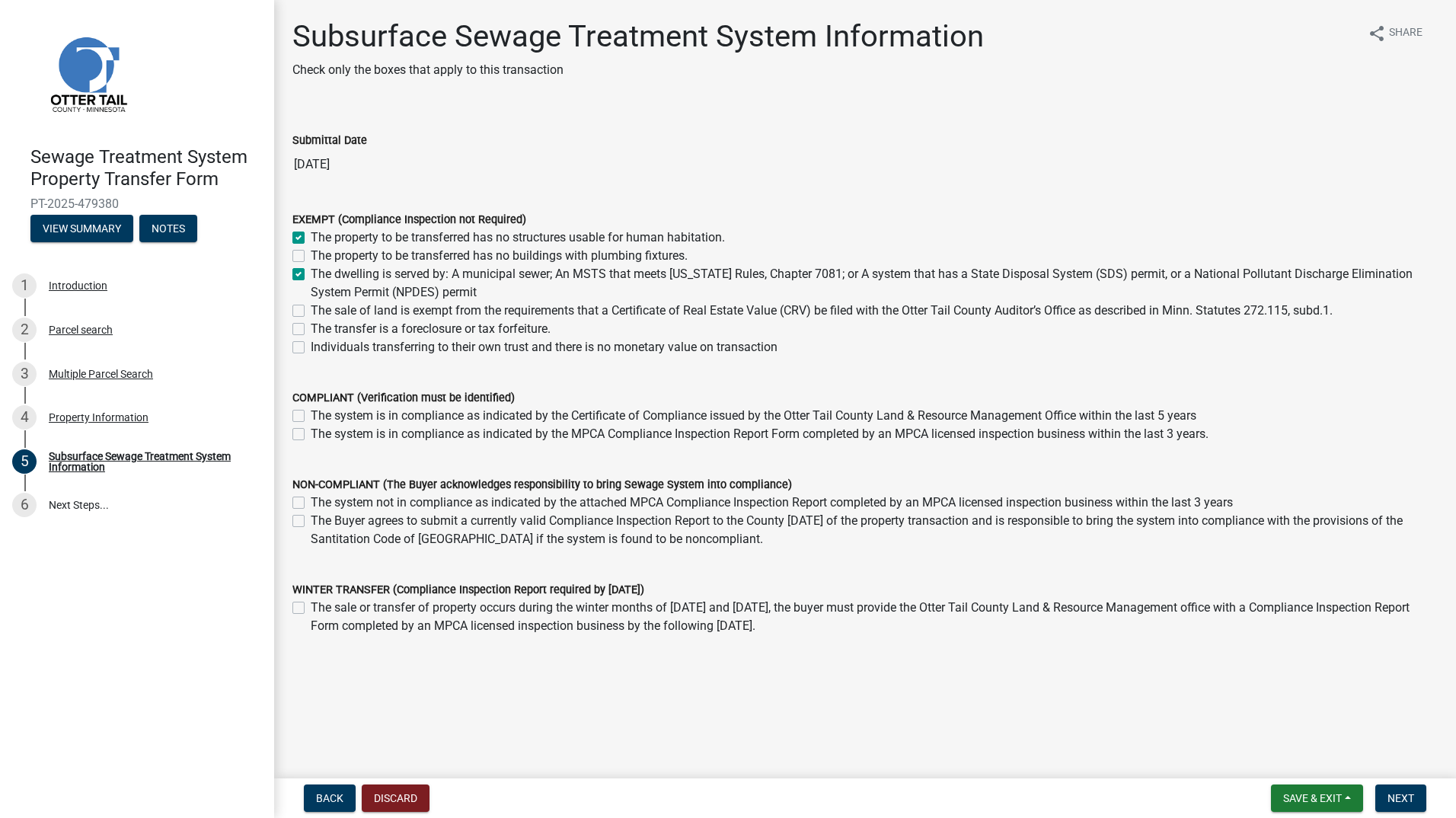
checkbox input "false"
click at [311, 275] on label "The dwelling is served by: A municipal sewer; An MSTS that meets [US_STATE] Rul…" at bounding box center [874, 283] width 1127 height 36
click at [311, 275] on input "The dwelling is served by: A municipal sewer; An MSTS that meets [US_STATE] Rul…" at bounding box center [316, 270] width 10 height 10
checkbox input "false"
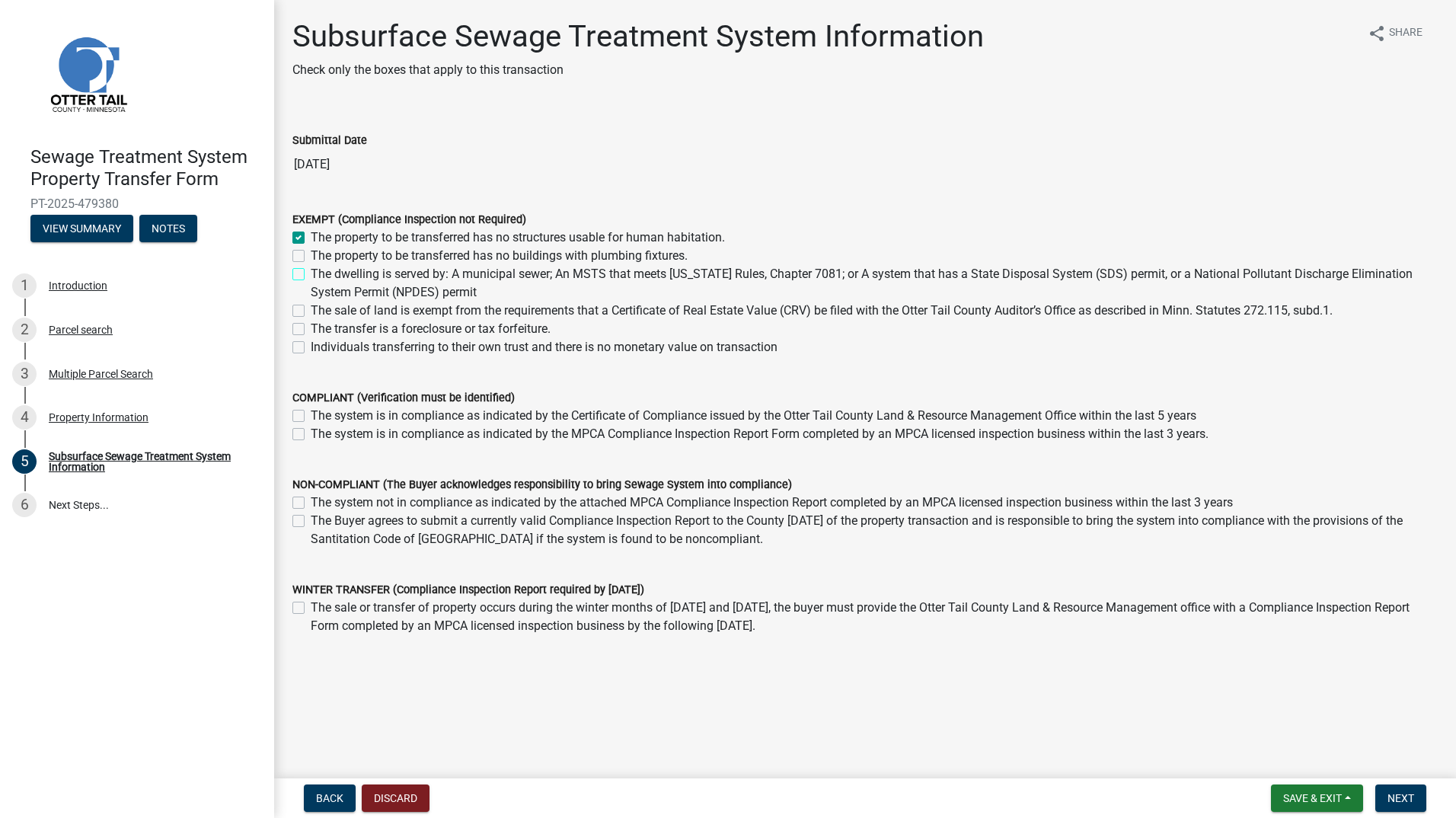
checkbox input "true"
checkbox input "false"
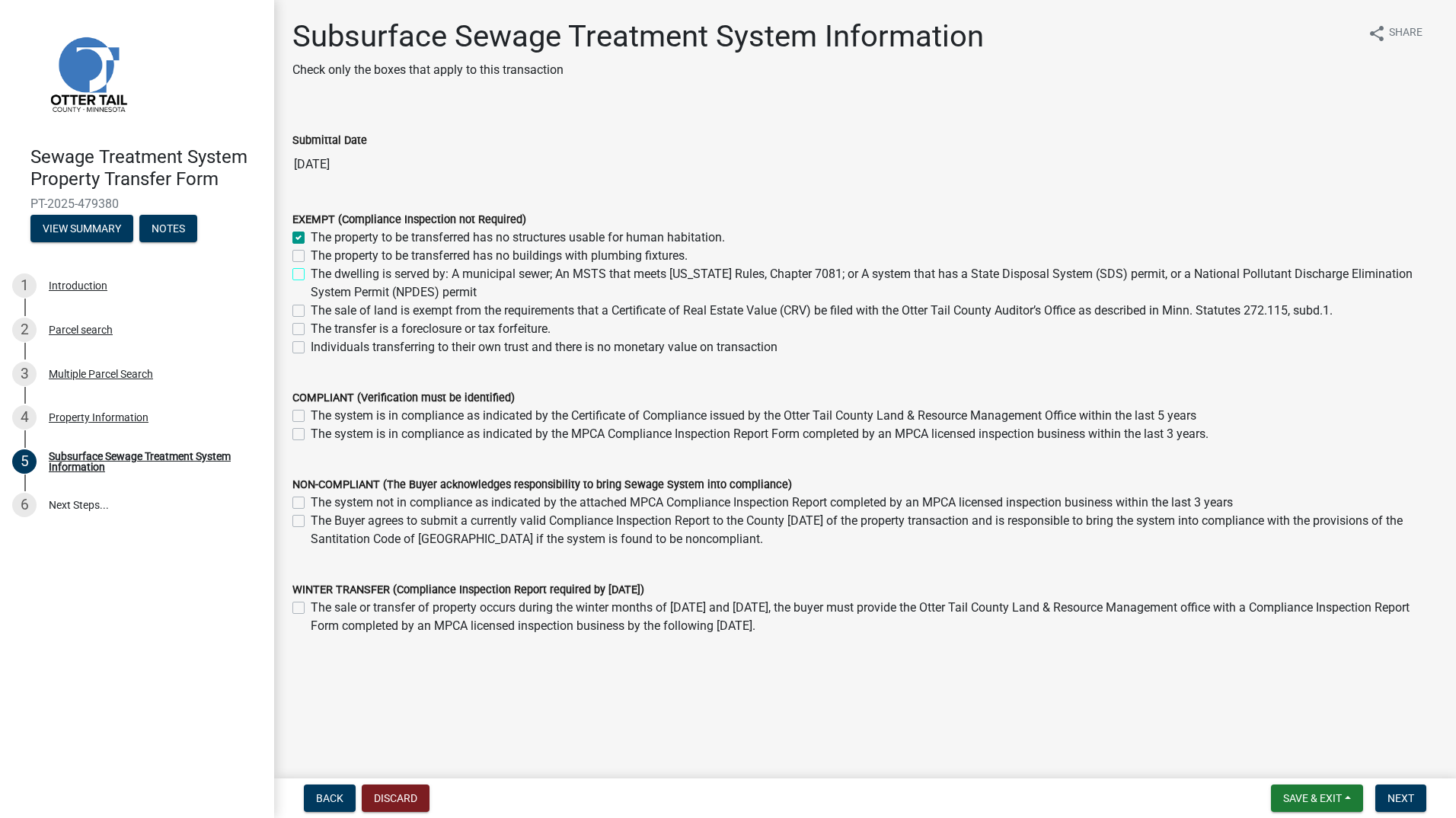
checkbox input "false"
click at [311, 275] on label "The dwelling is served by: A municipal sewer; An MSTS that meets [US_STATE] Rul…" at bounding box center [874, 283] width 1127 height 36
click at [311, 275] on input "The dwelling is served by: A municipal sewer; An MSTS that meets [US_STATE] Rul…" at bounding box center [316, 270] width 10 height 10
checkbox input "true"
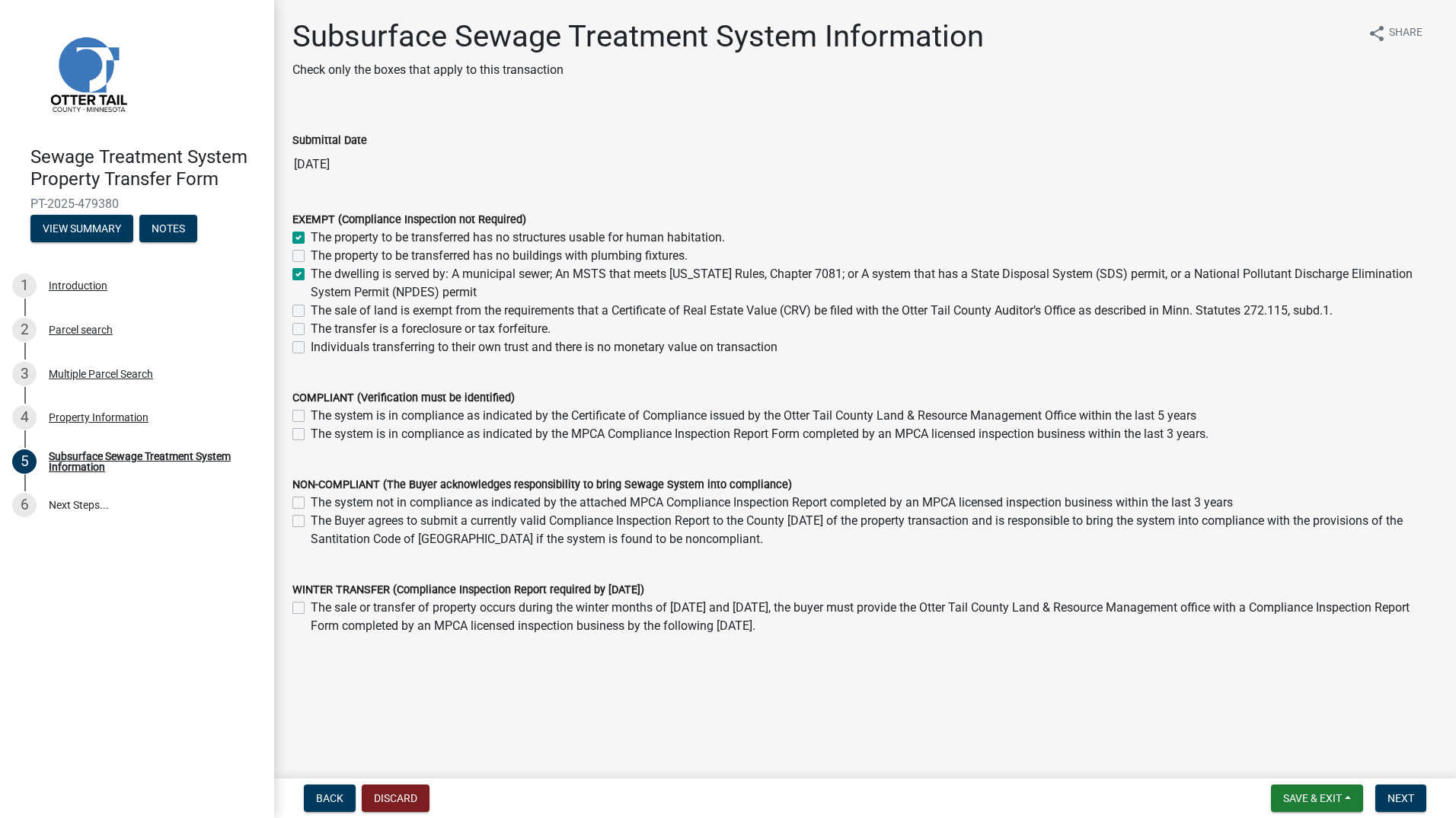
checkbox input "false"
checkbox input "true"
checkbox input "false"
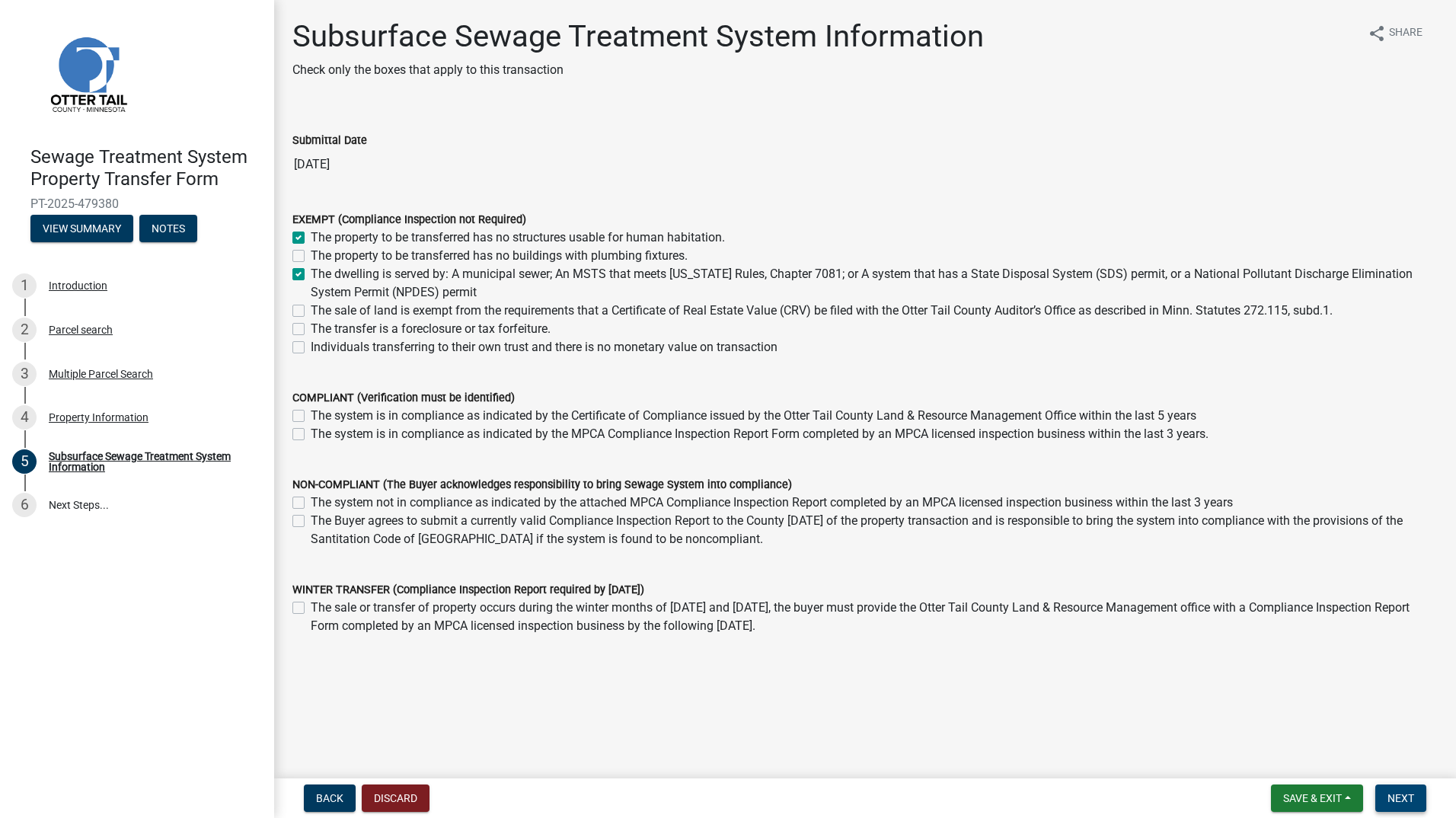
click at [1383, 794] on button "Next" at bounding box center [1400, 797] width 51 height 27
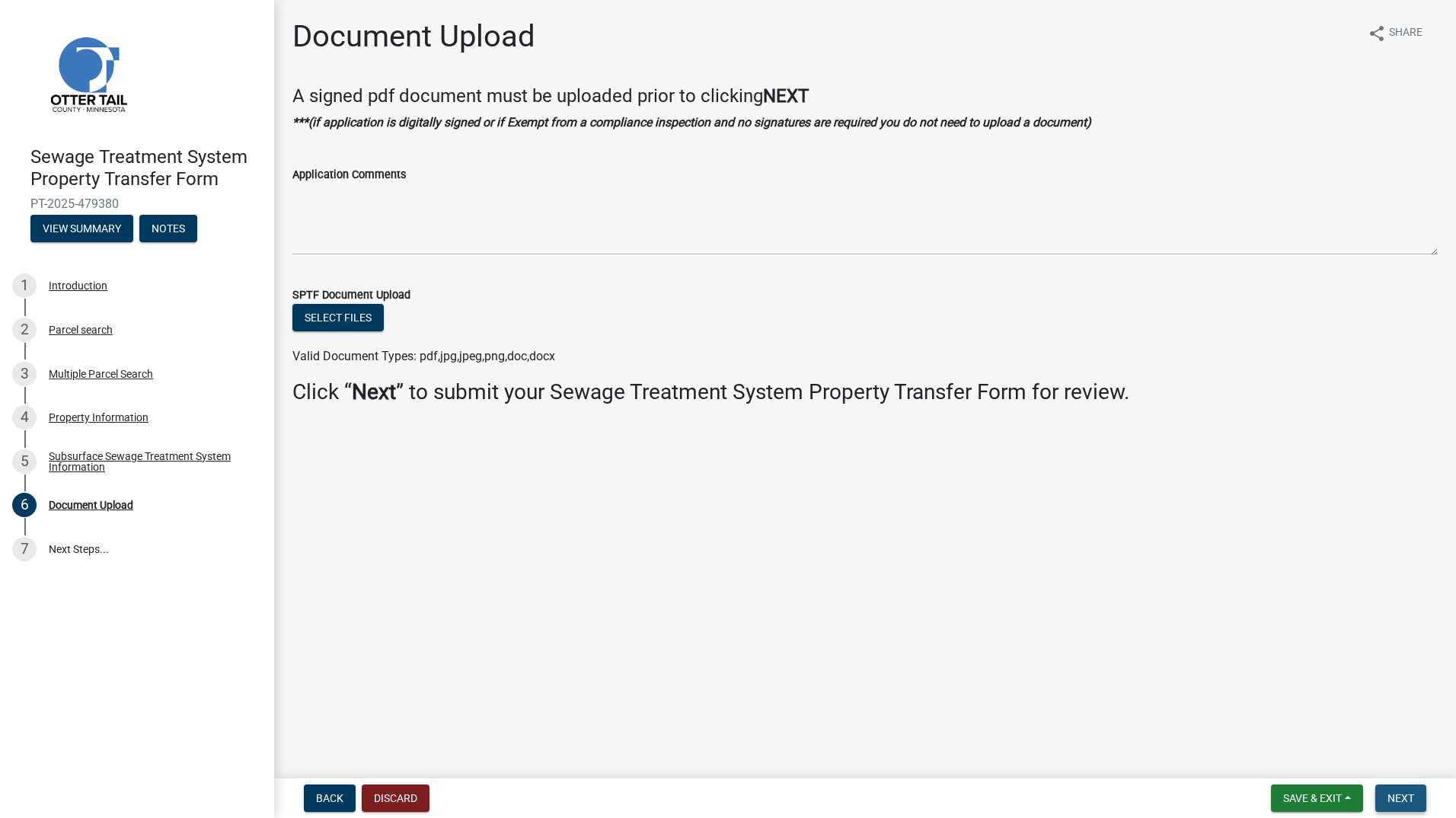
click at [1421, 797] on button "Next" at bounding box center [1400, 797] width 51 height 27
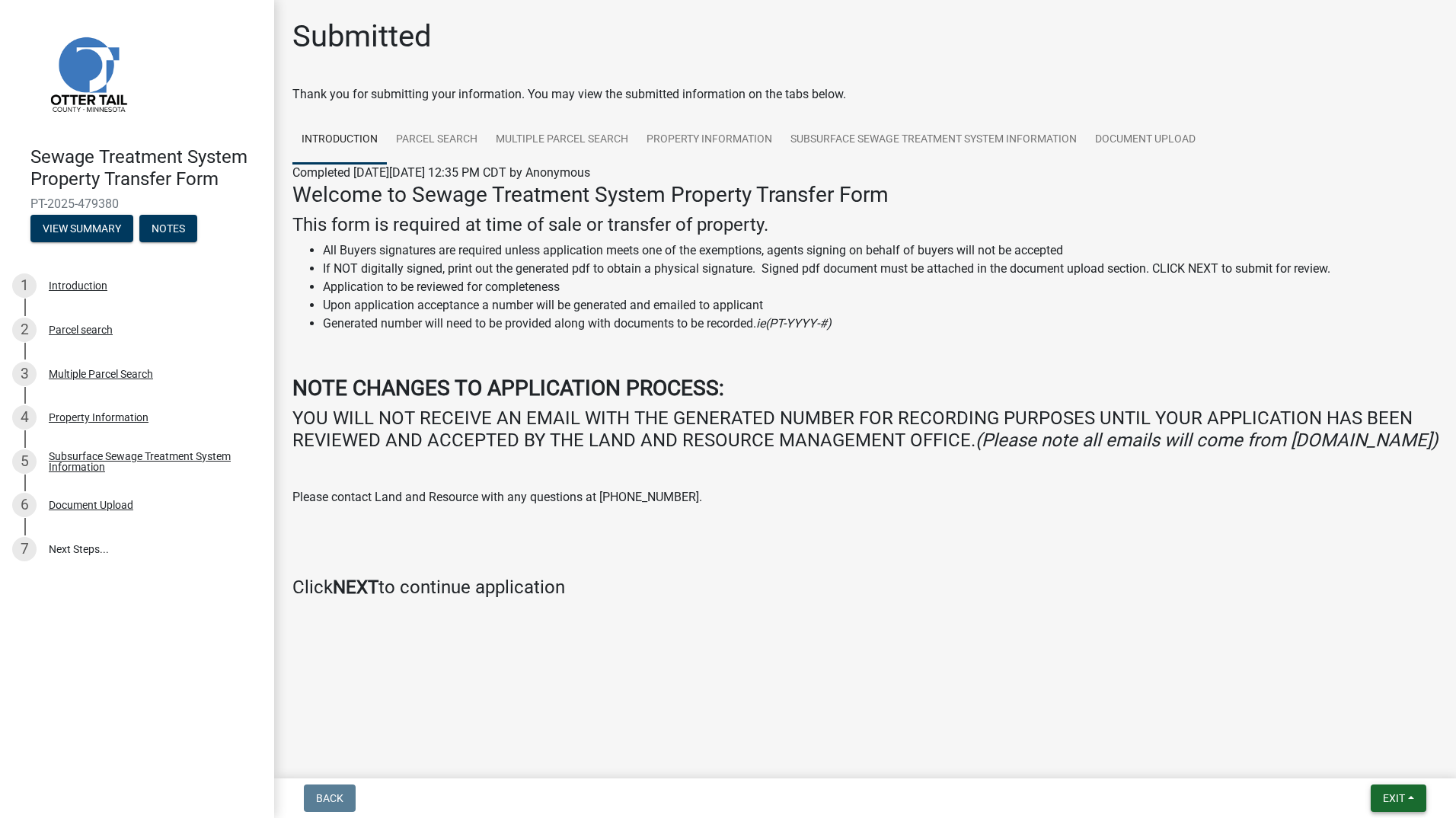
click at [1377, 794] on button "Exit" at bounding box center [1399, 797] width 56 height 27
click at [1370, 764] on button "Save & Exit" at bounding box center [1365, 757] width 121 height 36
